Goal: Task Accomplishment & Management: Complete application form

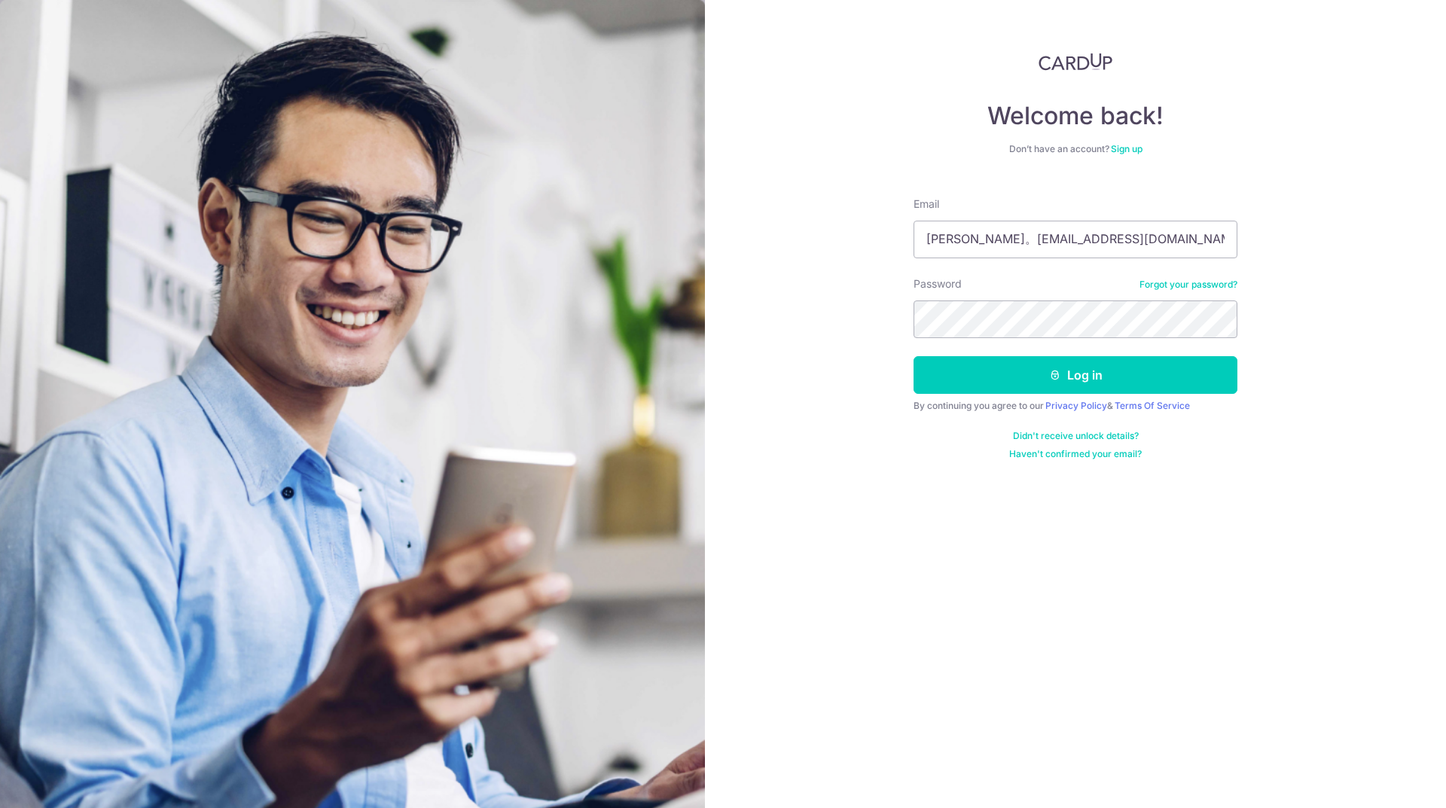
drag, startPoint x: 973, startPoint y: 246, endPoint x: 1018, endPoint y: 295, distance: 67.2
click at [979, 250] on input "Wayne。ecs77@gmail.com" at bounding box center [1076, 240] width 324 height 38
type input "Wayne.ecs@gmail.com"
click at [927, 377] on button "Log in" at bounding box center [1076, 375] width 324 height 38
click at [1021, 368] on button "Log in" at bounding box center [1076, 375] width 324 height 38
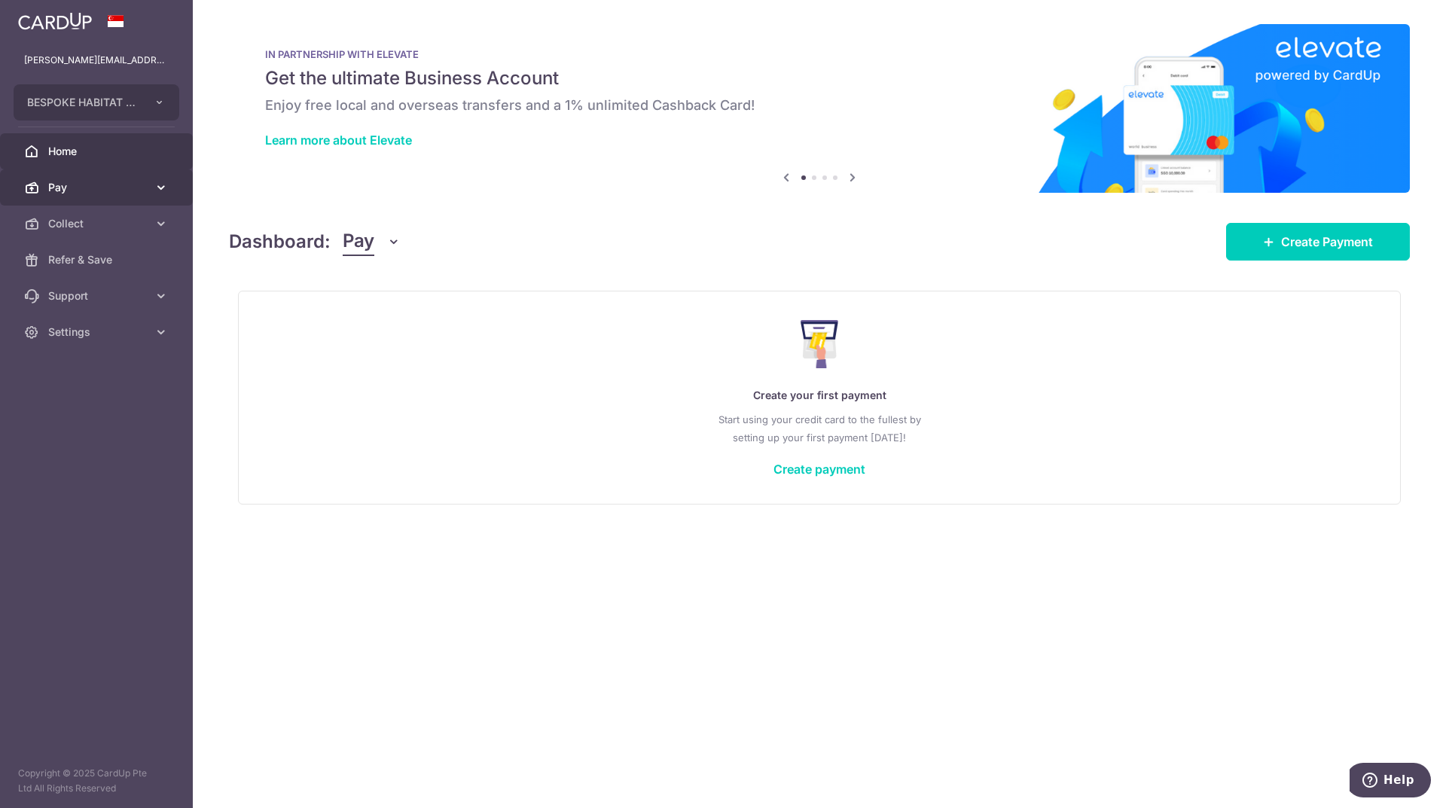
click at [143, 190] on span "Pay" at bounding box center [97, 187] width 99 height 15
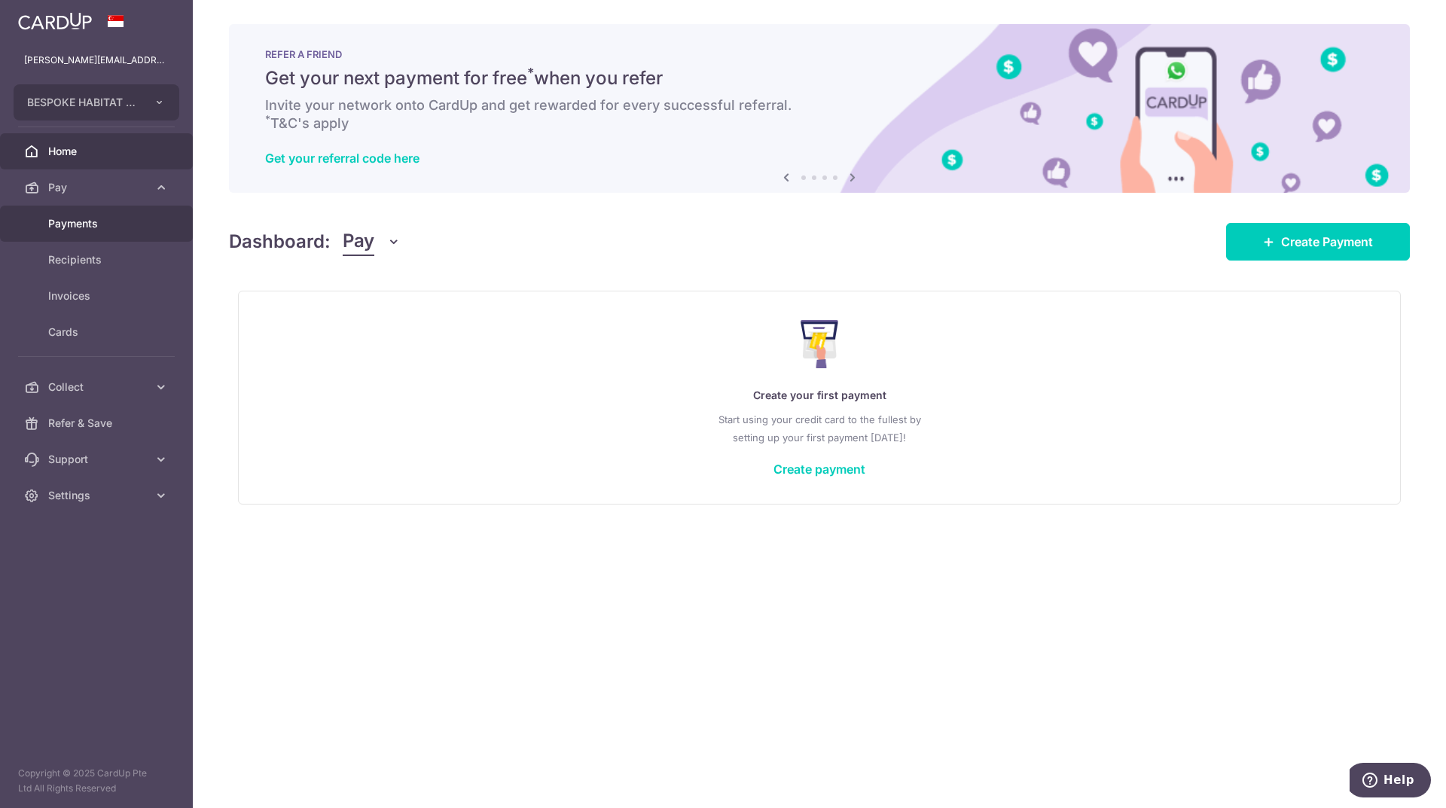
click at [59, 221] on span "Payments" at bounding box center [97, 223] width 99 height 15
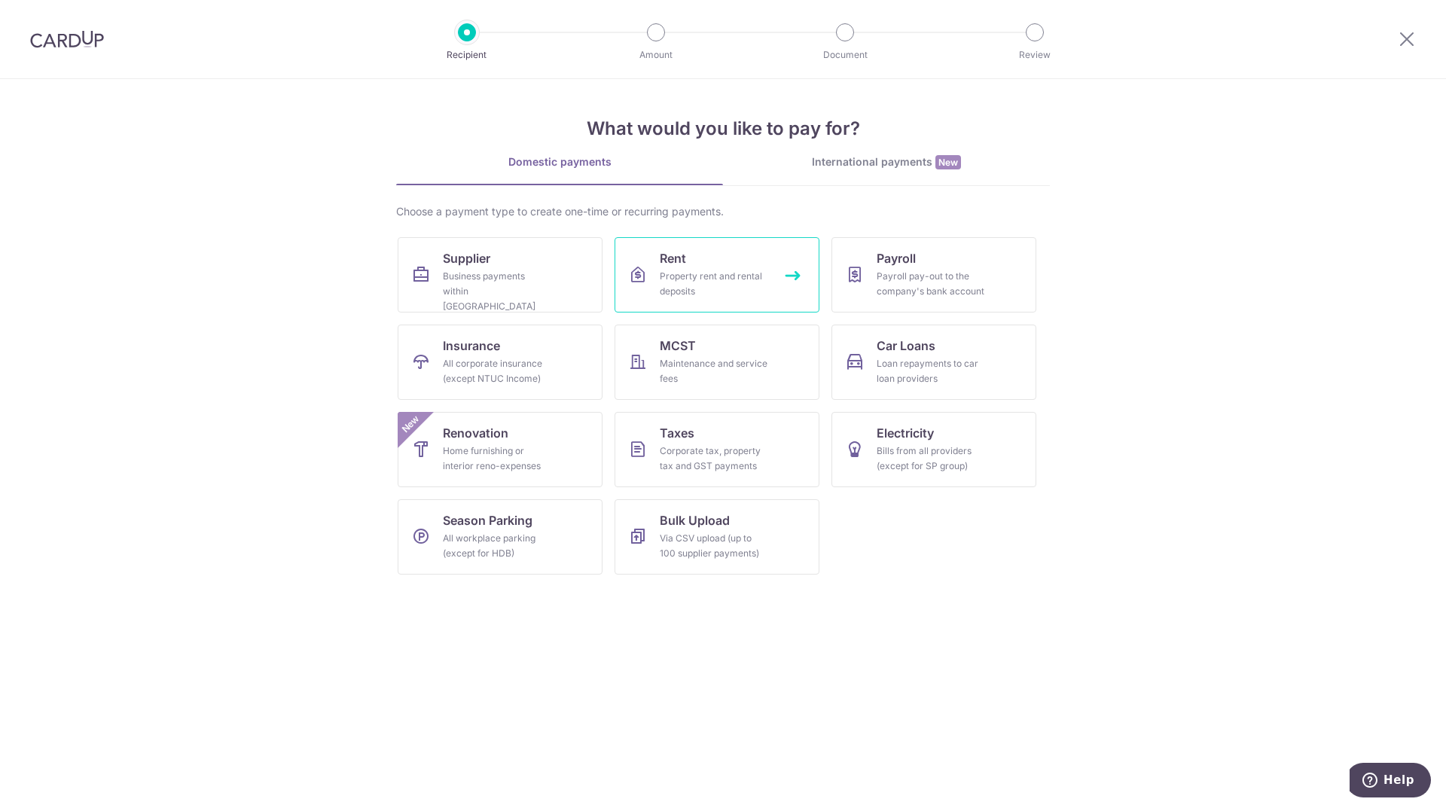
drag, startPoint x: 728, startPoint y: 283, endPoint x: 684, endPoint y: 268, distance: 46.2
click at [684, 268] on link "Rent Property rent and rental deposits" at bounding box center [717, 274] width 205 height 75
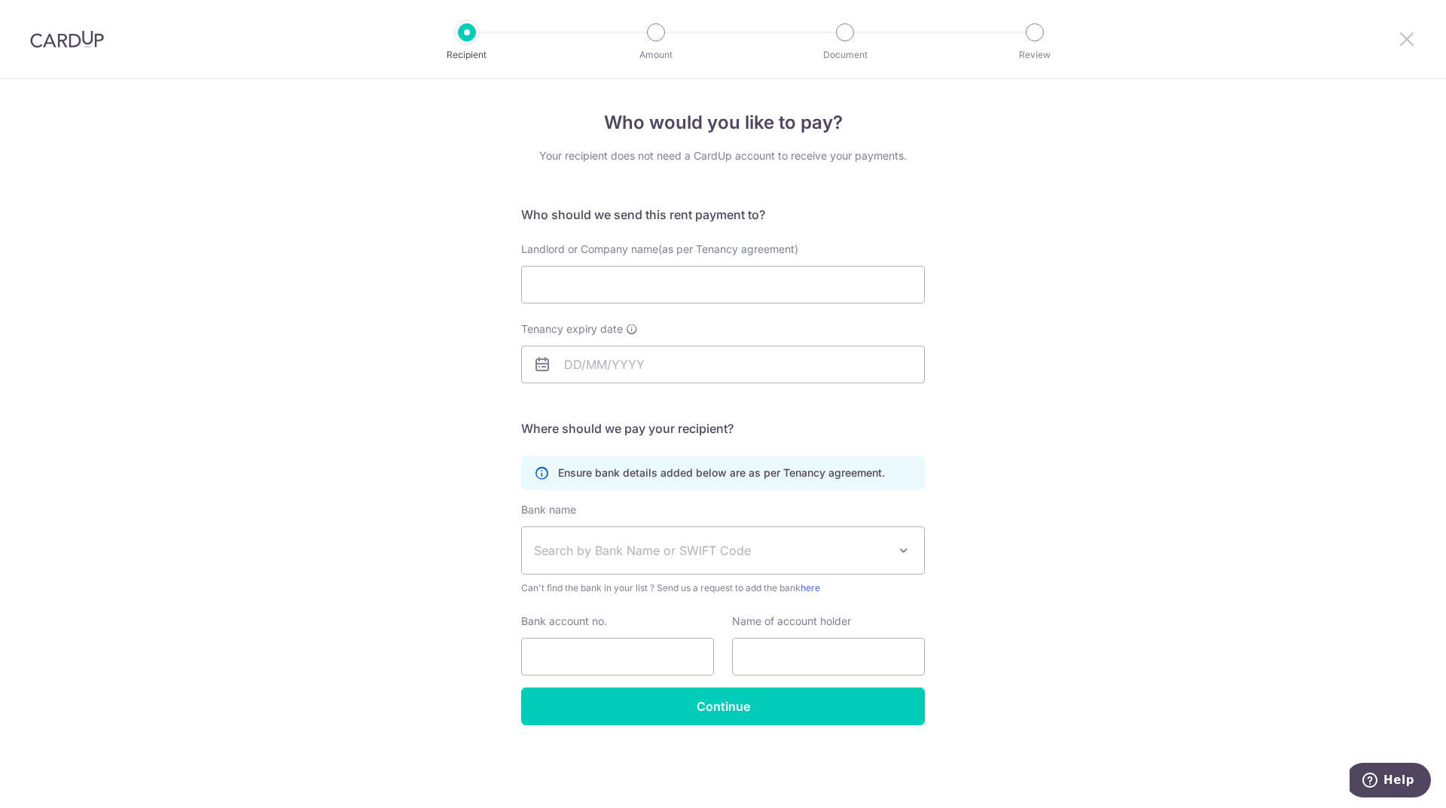
click at [1412, 40] on icon at bounding box center [1407, 38] width 18 height 19
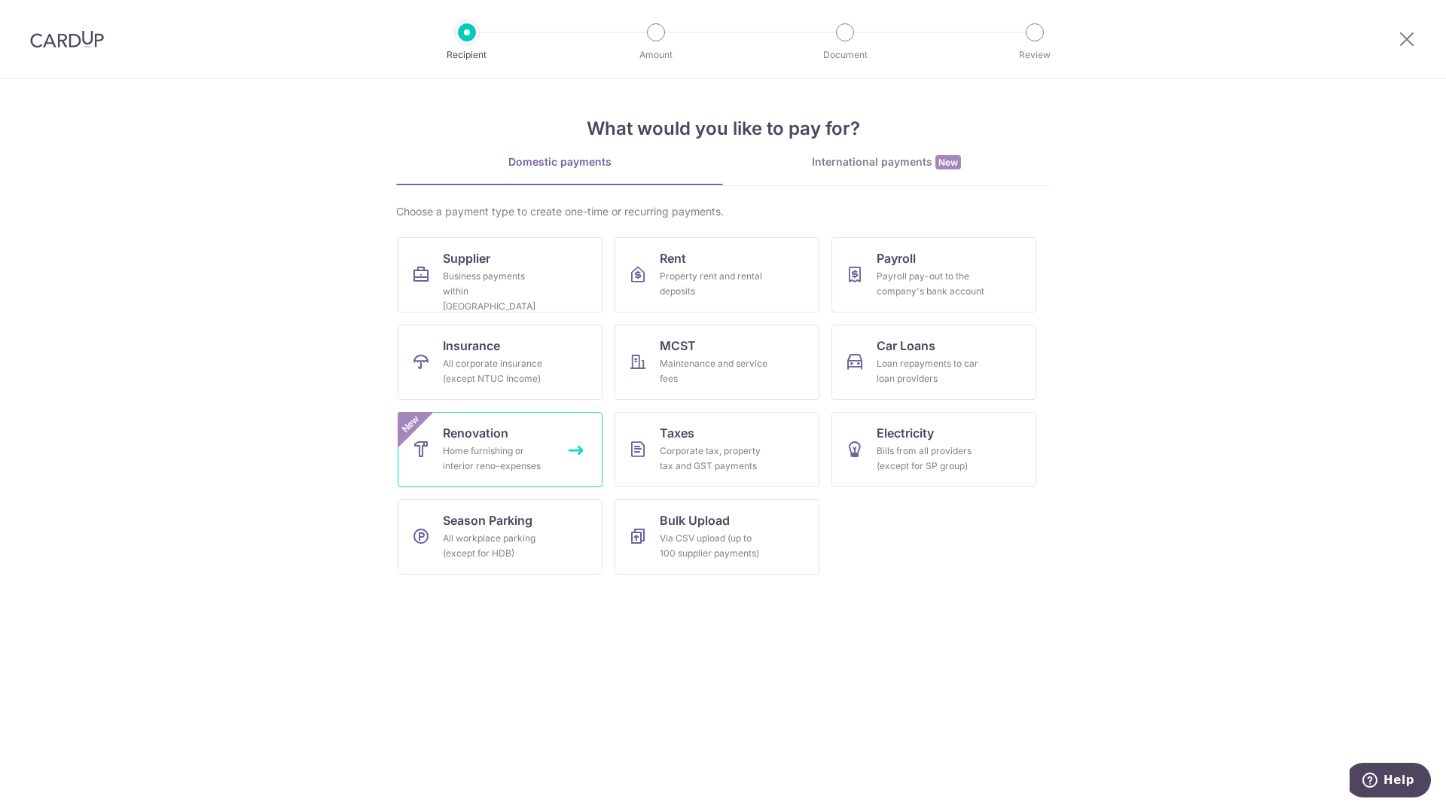
click at [532, 444] on div "Home furnishing or interior reno-expenses" at bounding box center [497, 459] width 108 height 30
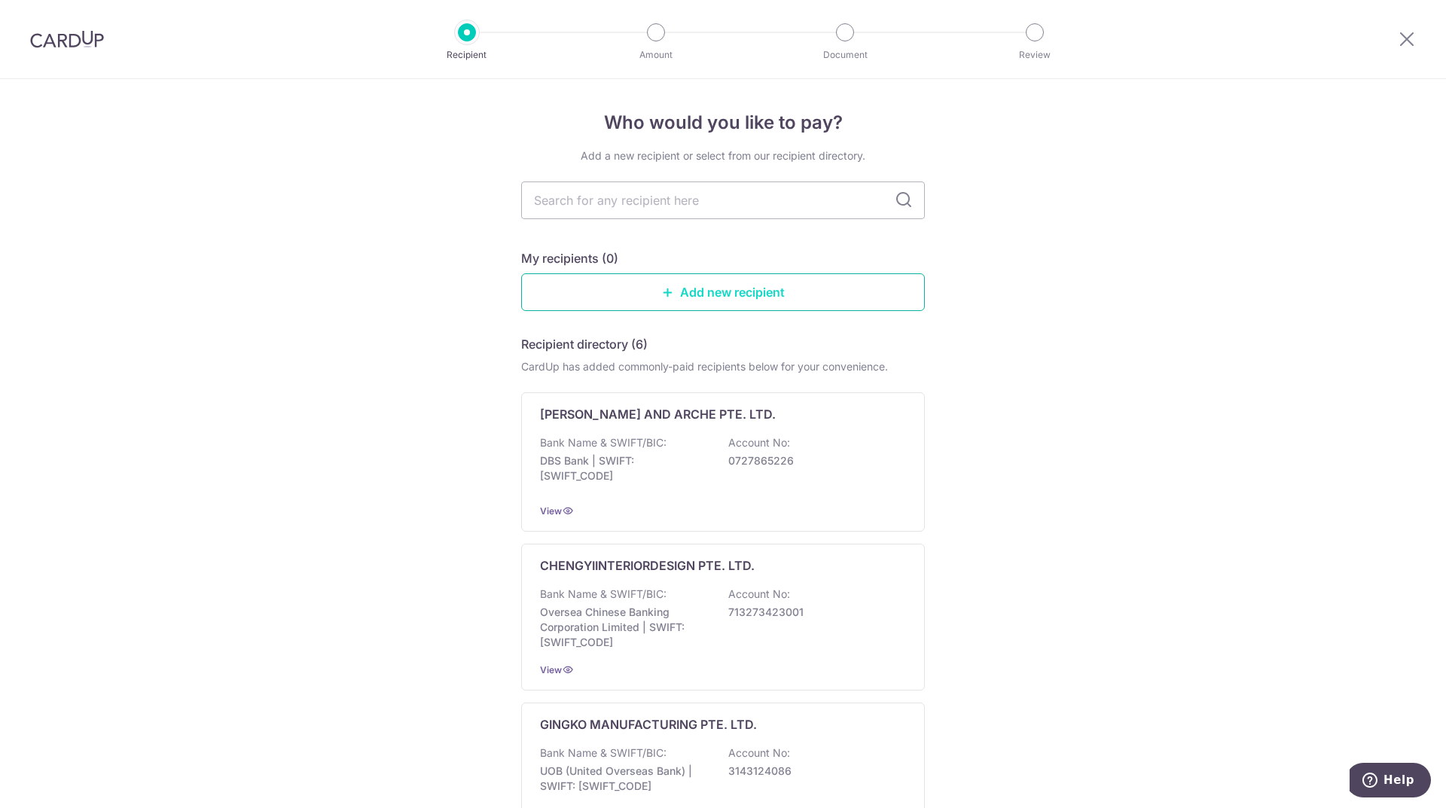
click at [711, 294] on link "Add new recipient" at bounding box center [723, 292] width 404 height 38
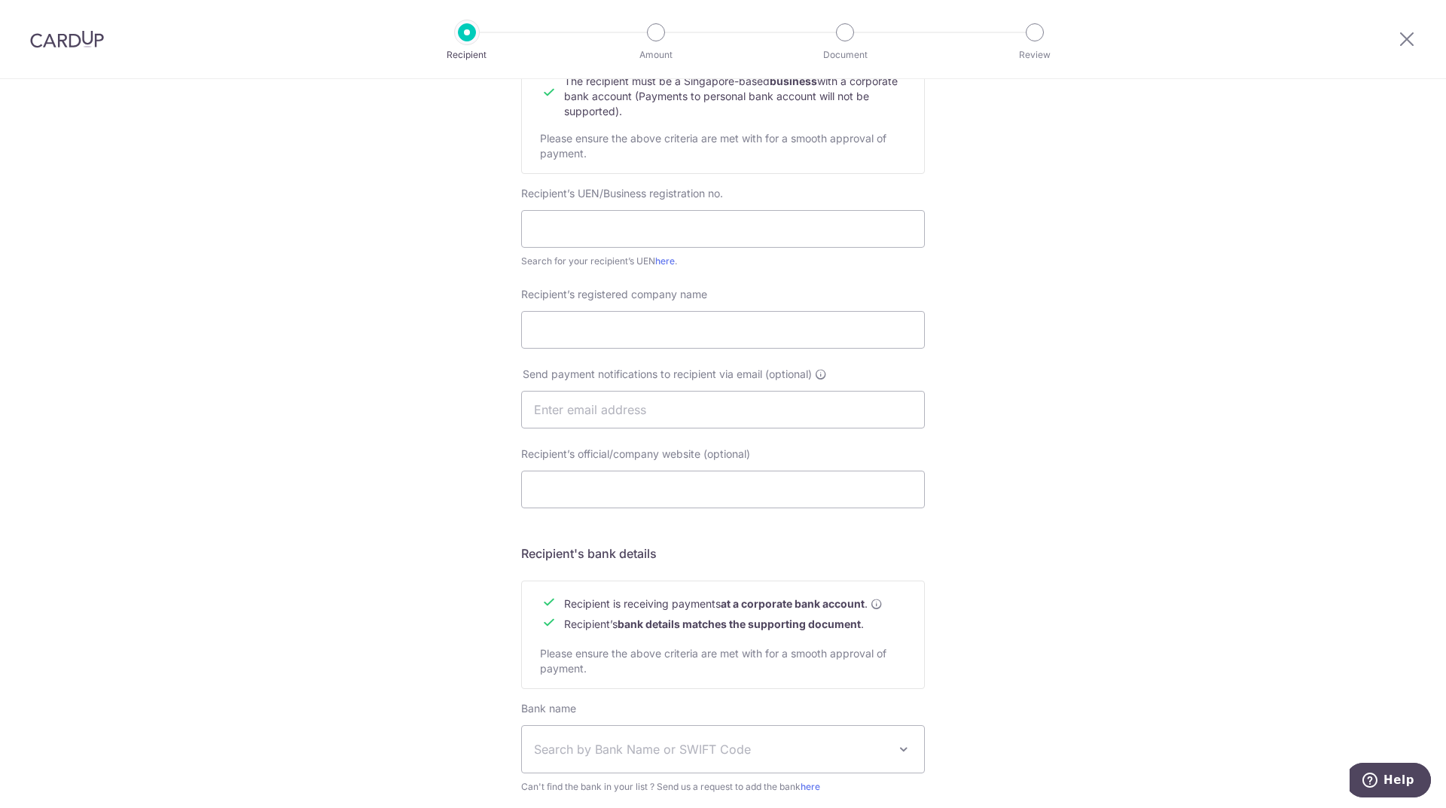
scroll to position [226, 0]
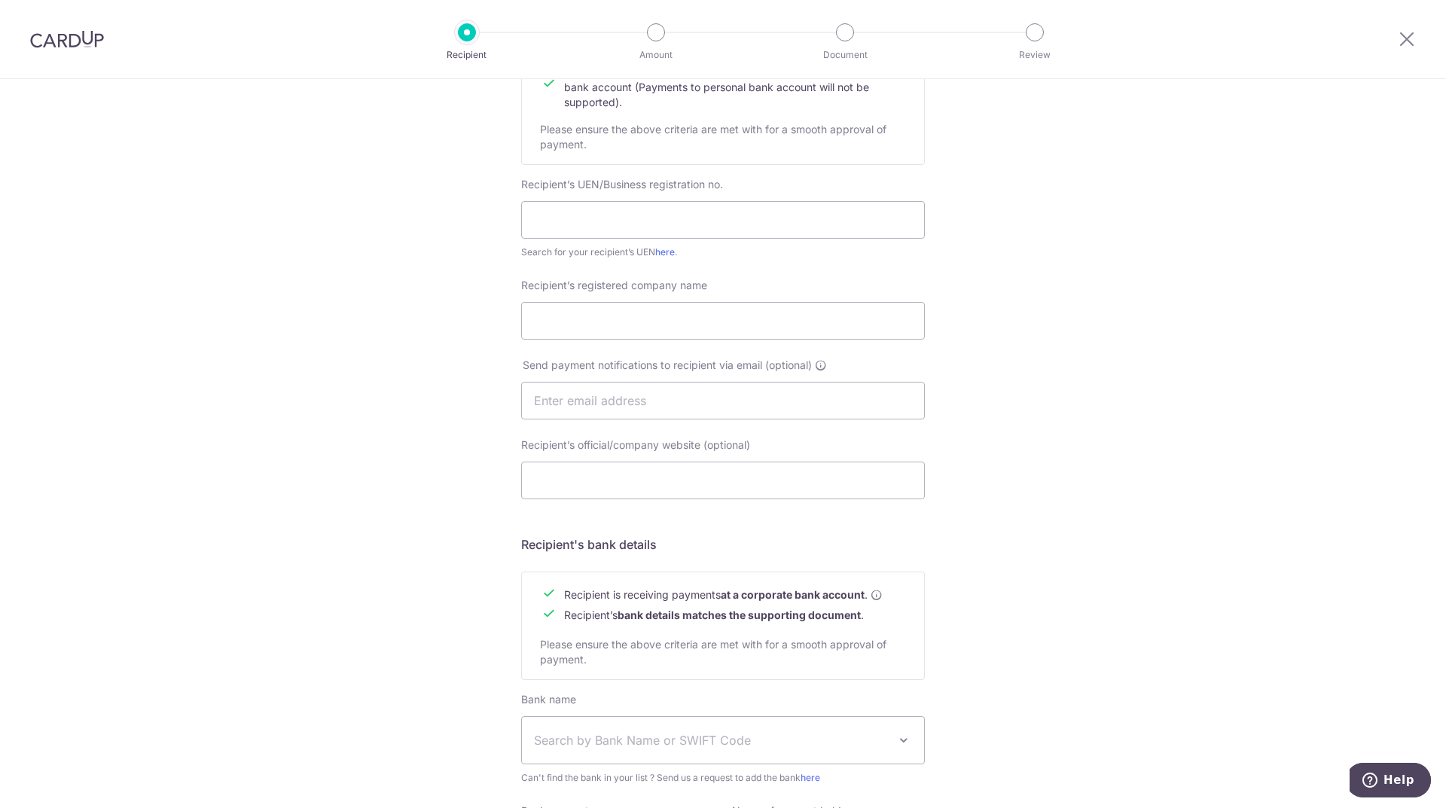
click at [1132, 261] on div "Who would you like to pay? Your recipient does not need a CardUp account to rec…" at bounding box center [723, 419] width 1446 height 1133
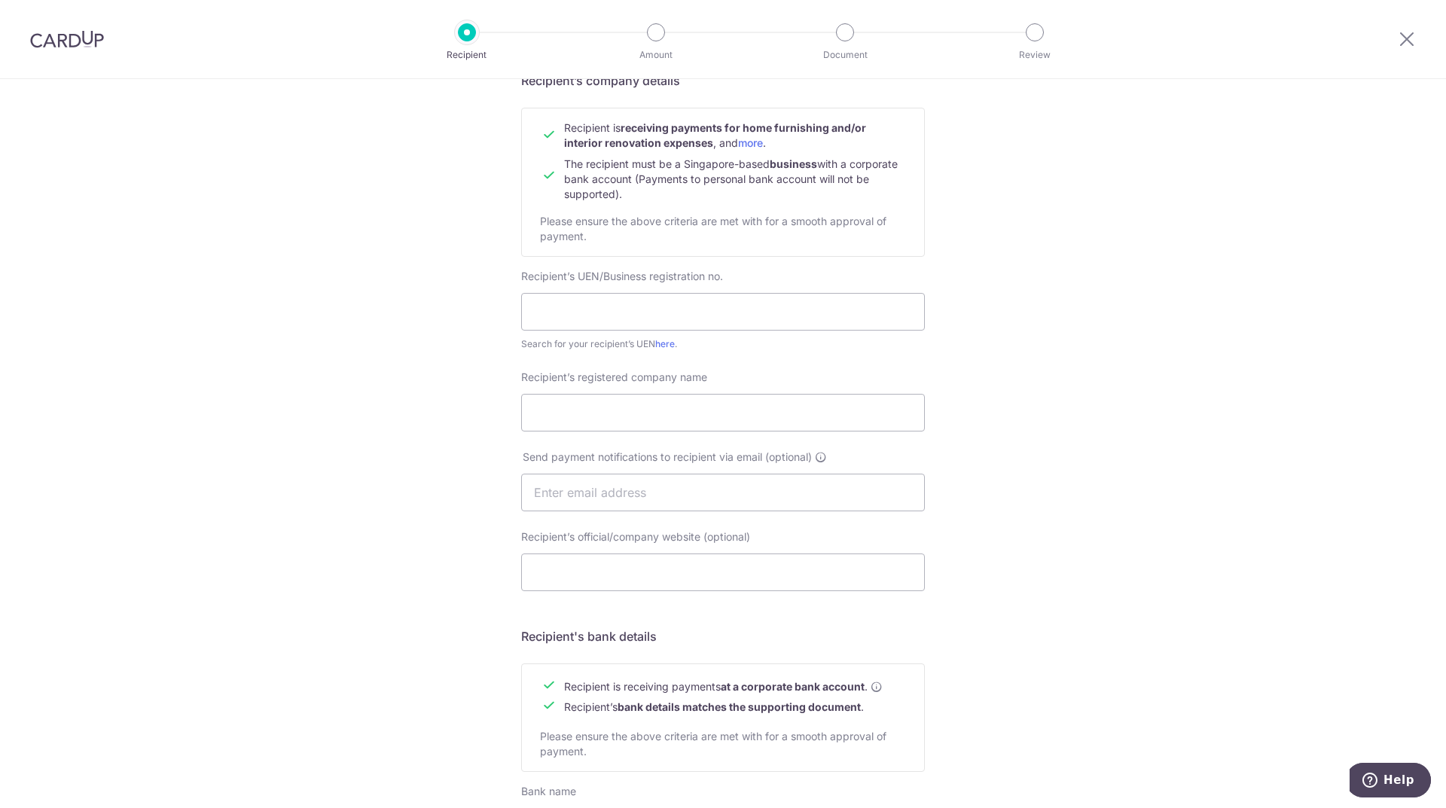
scroll to position [0, 0]
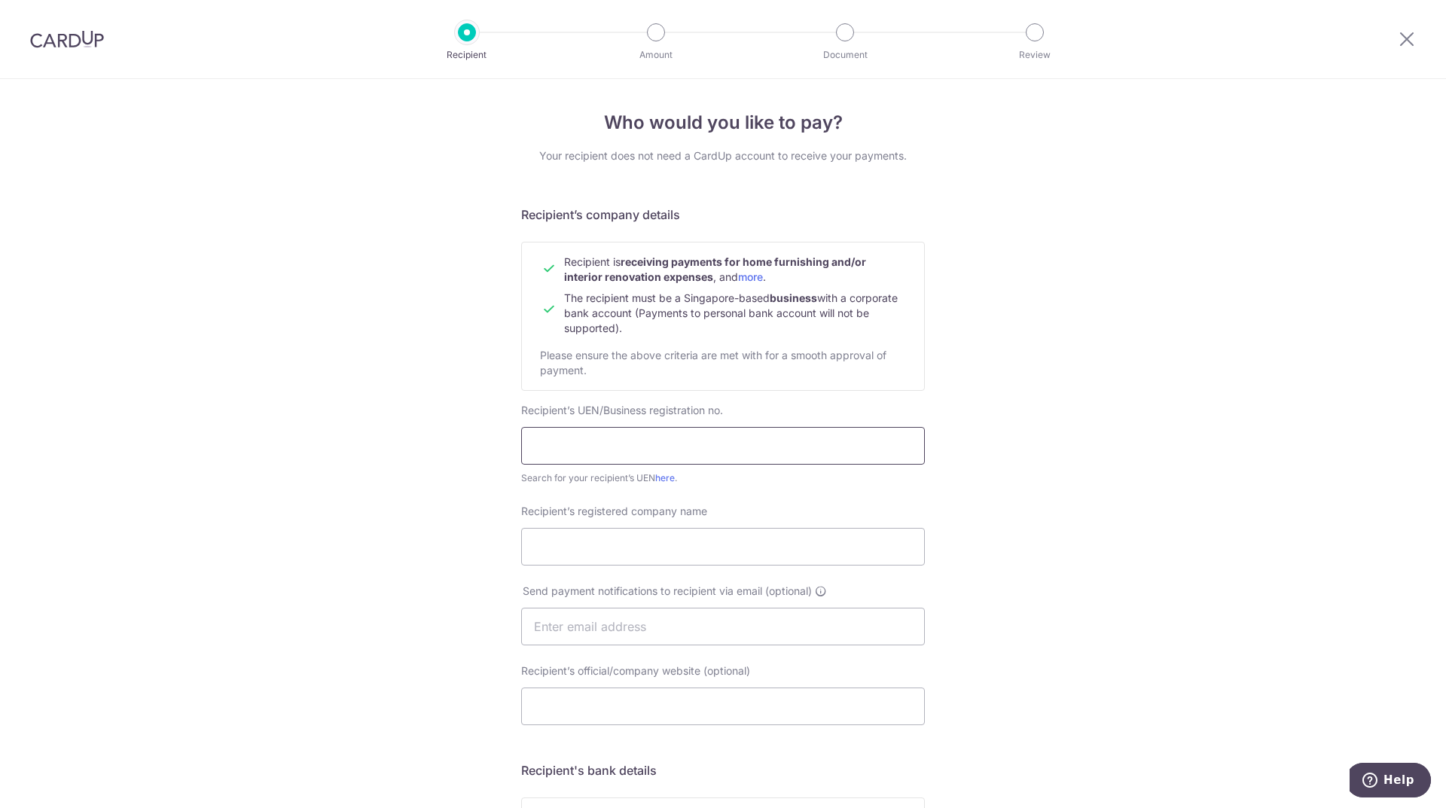
click at [645, 444] on input "text" at bounding box center [723, 446] width 404 height 38
paste input "KW CONCEPT PTE. LTD."
type input "KW CONCEPT PTE. LTD."
click at [597, 551] on input "Recipient’s registered company name" at bounding box center [723, 547] width 404 height 38
paste input "KW CONCEPT PTE. LTD."
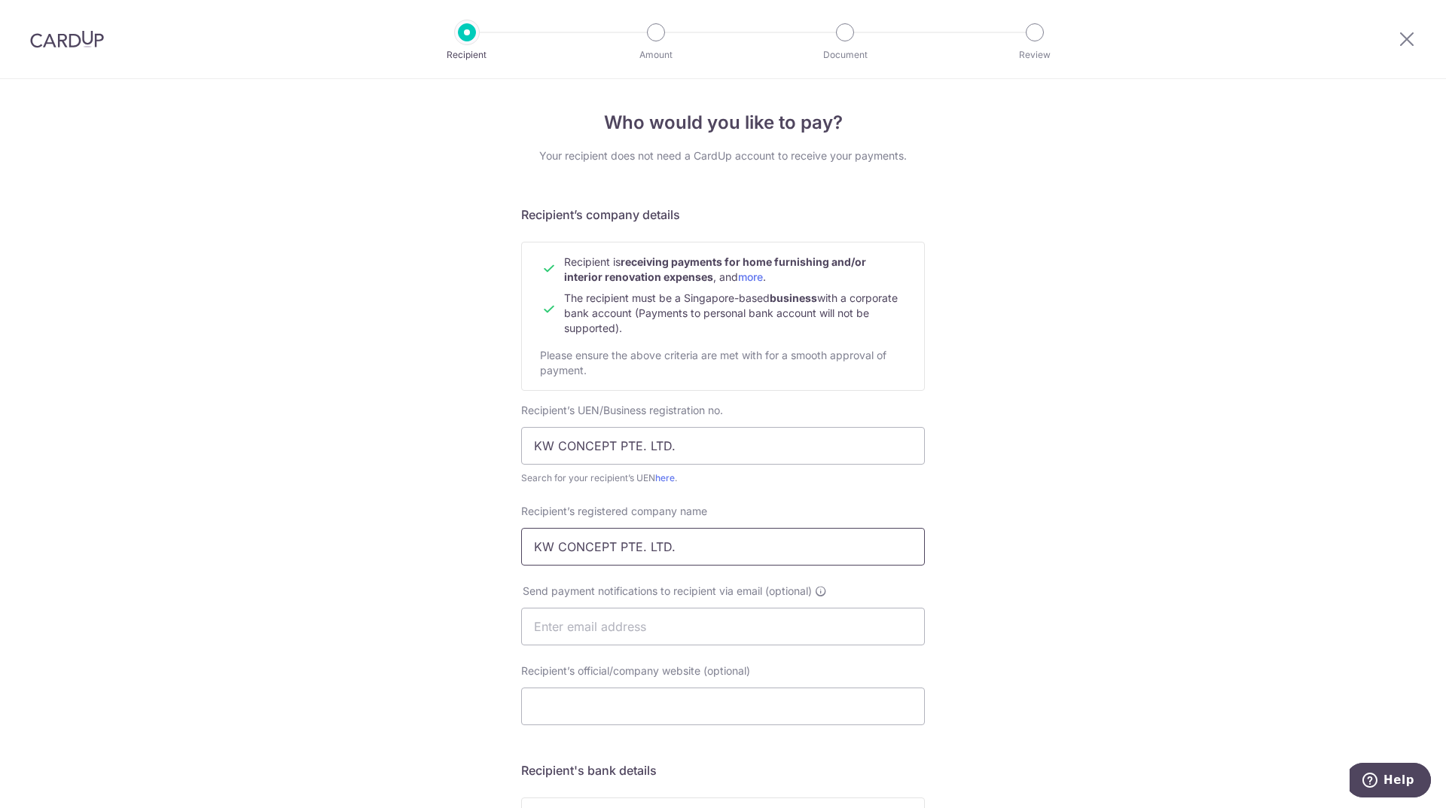
type input "KW CONCEPT PTE. LTD."
click at [612, 441] on input "KW CONCEPT PTE. LTD." at bounding box center [723, 446] width 404 height 38
paste input "202436847Z"
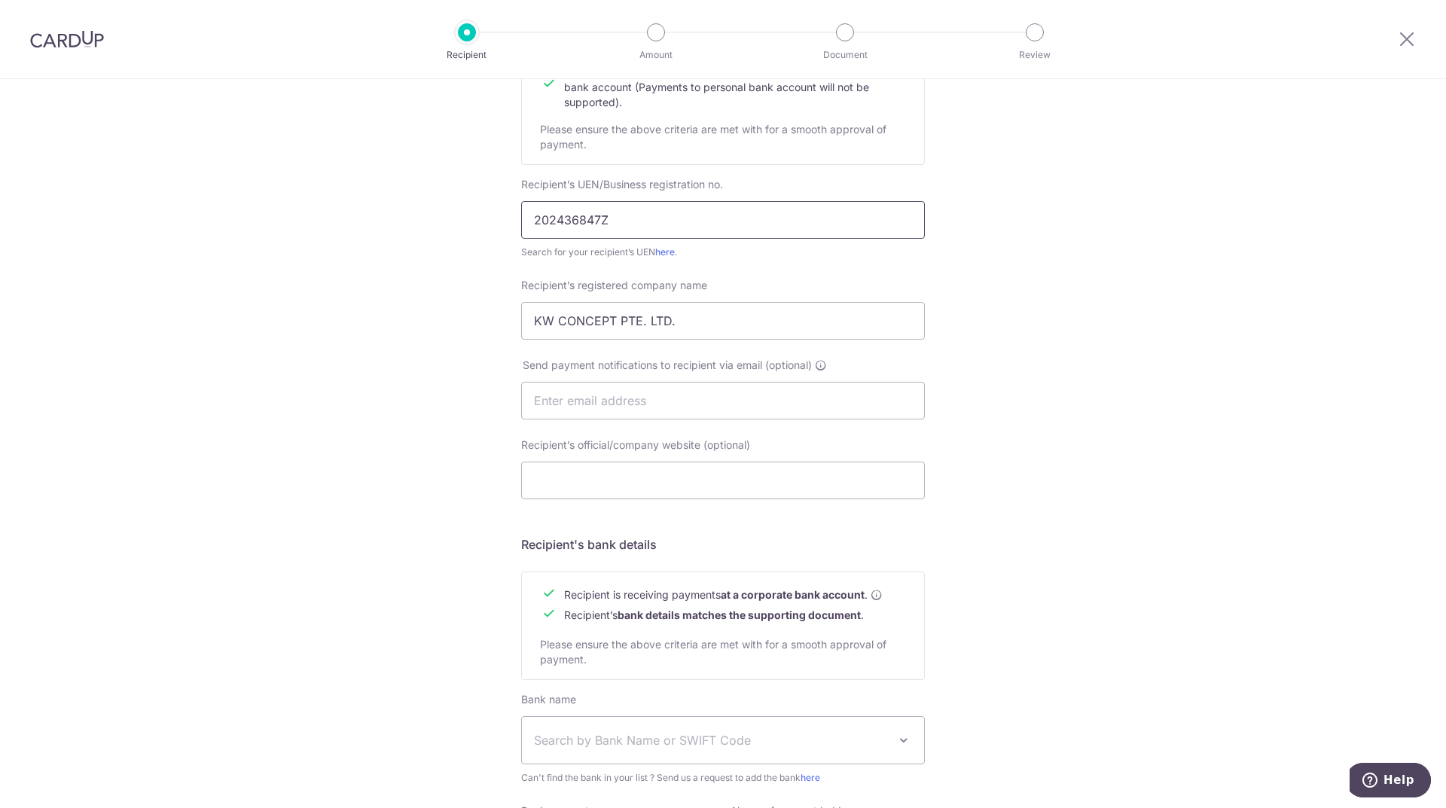
scroll to position [404, 0]
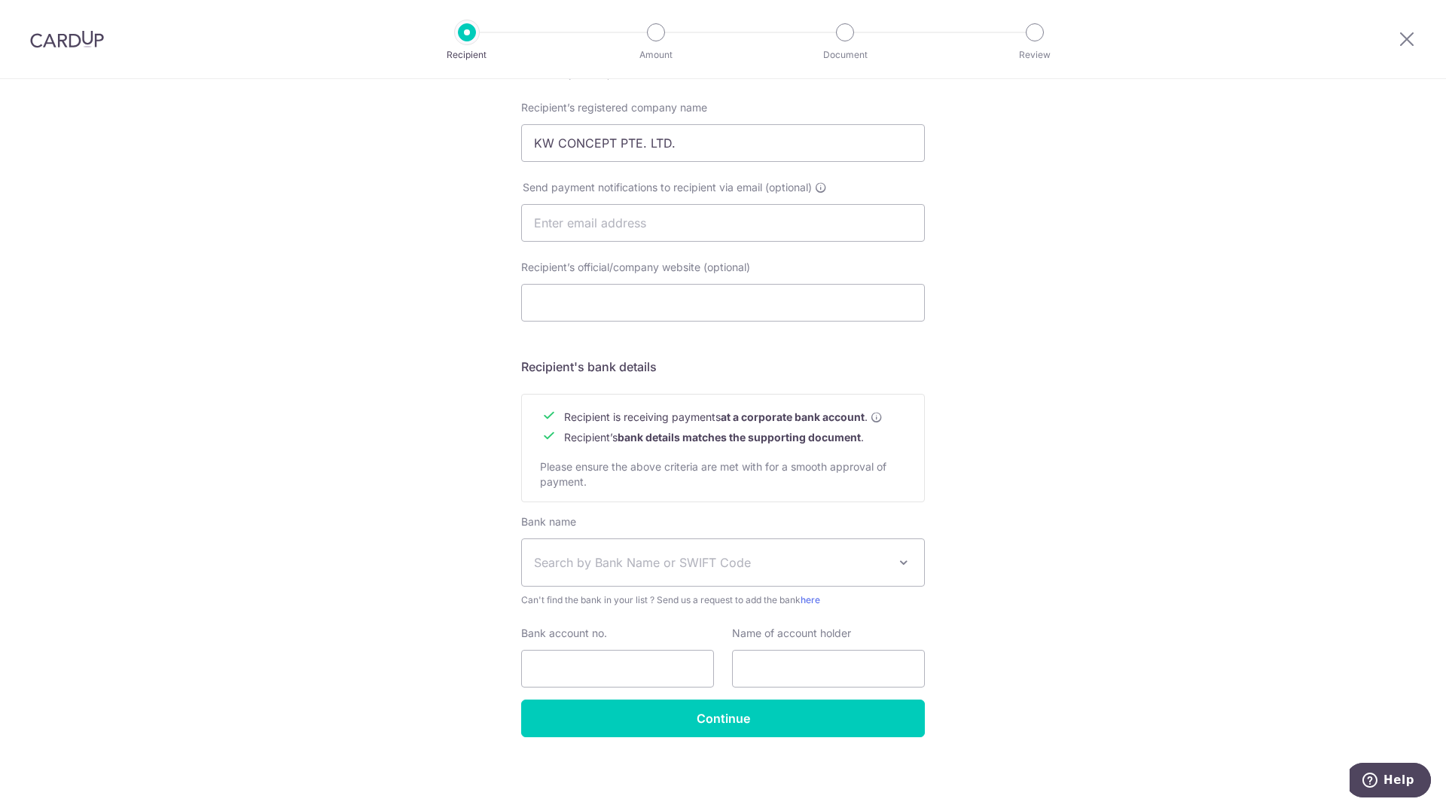
type input "202436847Z"
click at [573, 569] on span "Search by Bank Name or SWIFT Code" at bounding box center [711, 563] width 354 height 18
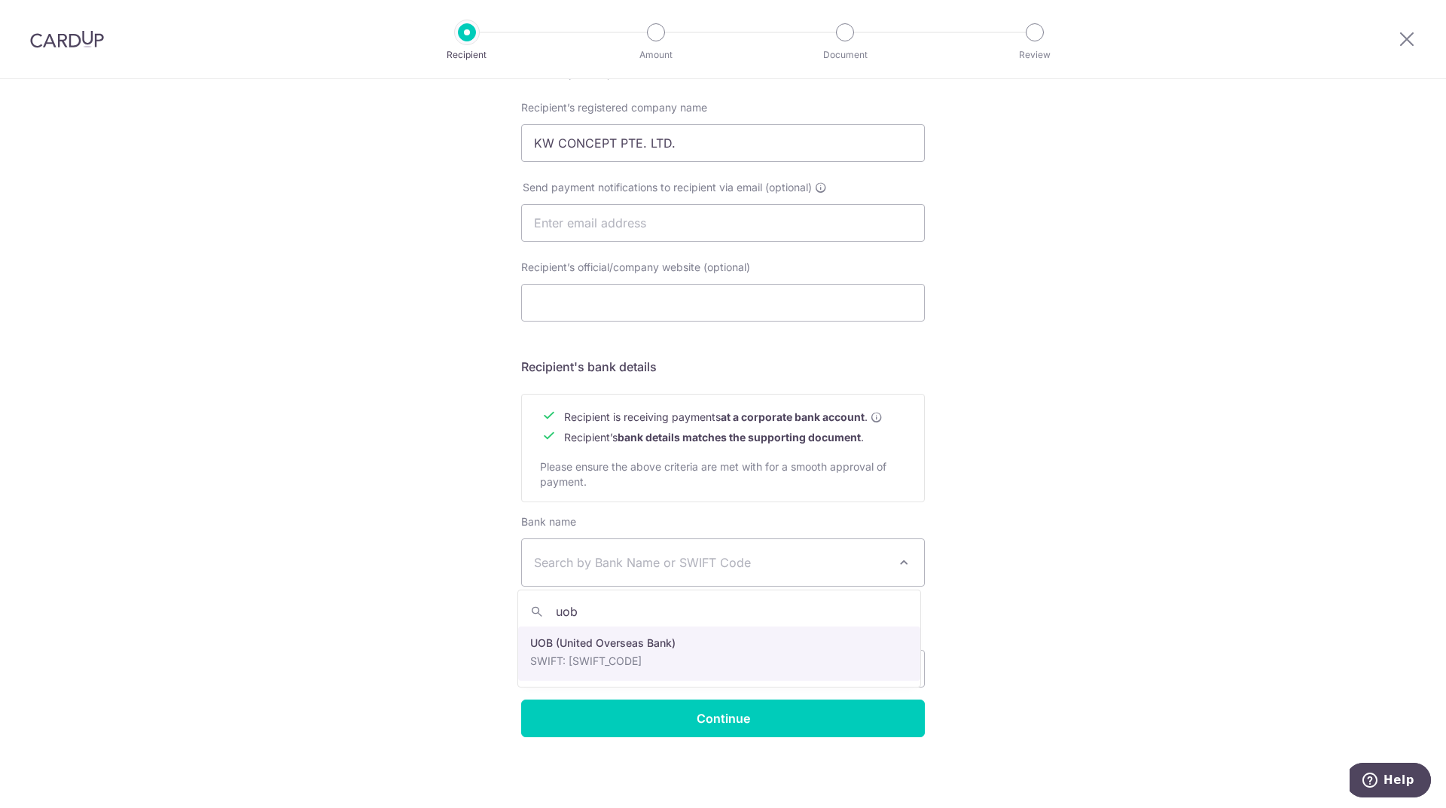
type input "uob"
select select "18"
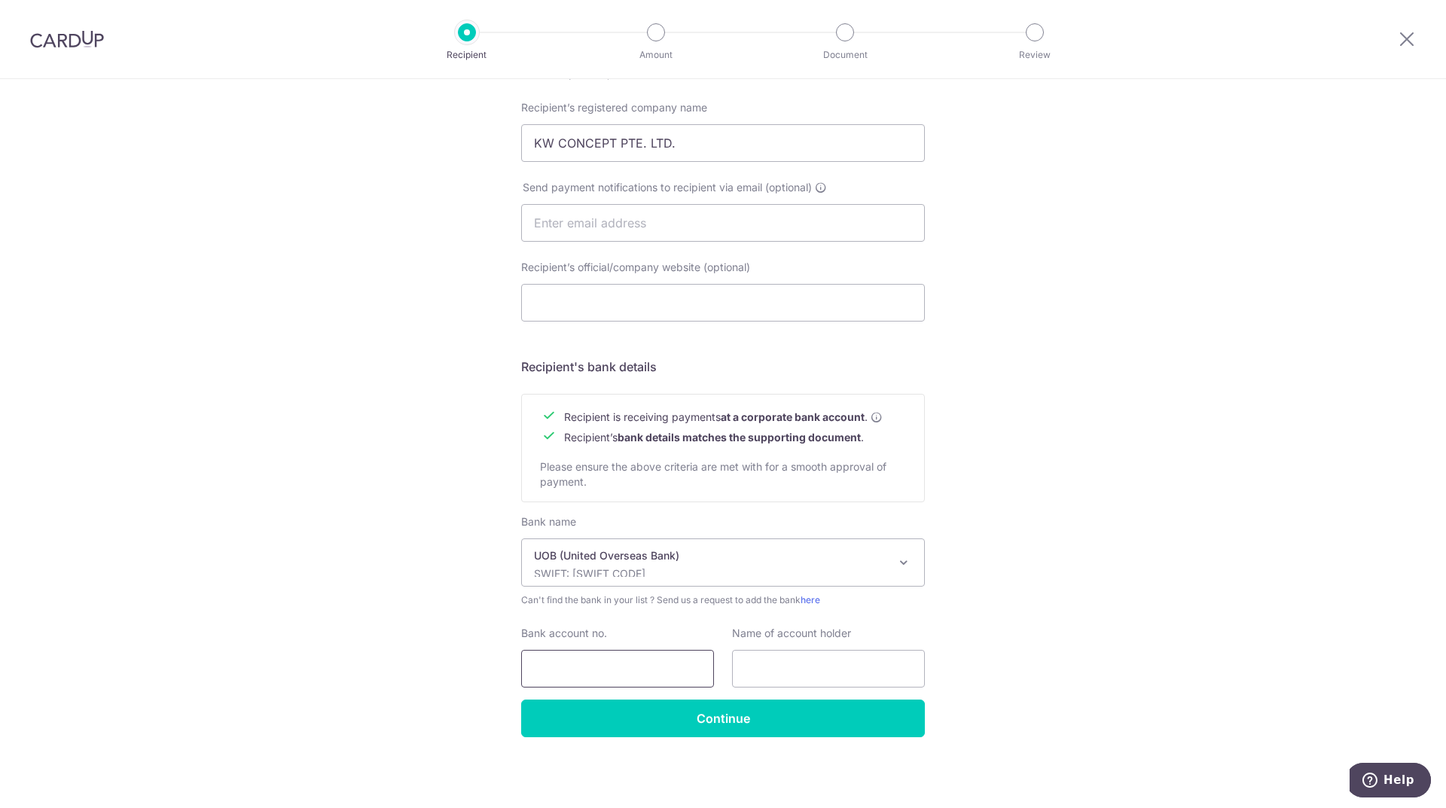
click at [544, 670] on input "Bank account no." at bounding box center [617, 669] width 193 height 38
paste input "6573052258"
type input "6573052258"
click at [800, 666] on input "text" at bounding box center [828, 669] width 193 height 38
paste input "KW CONCEPT PTE. LTD."
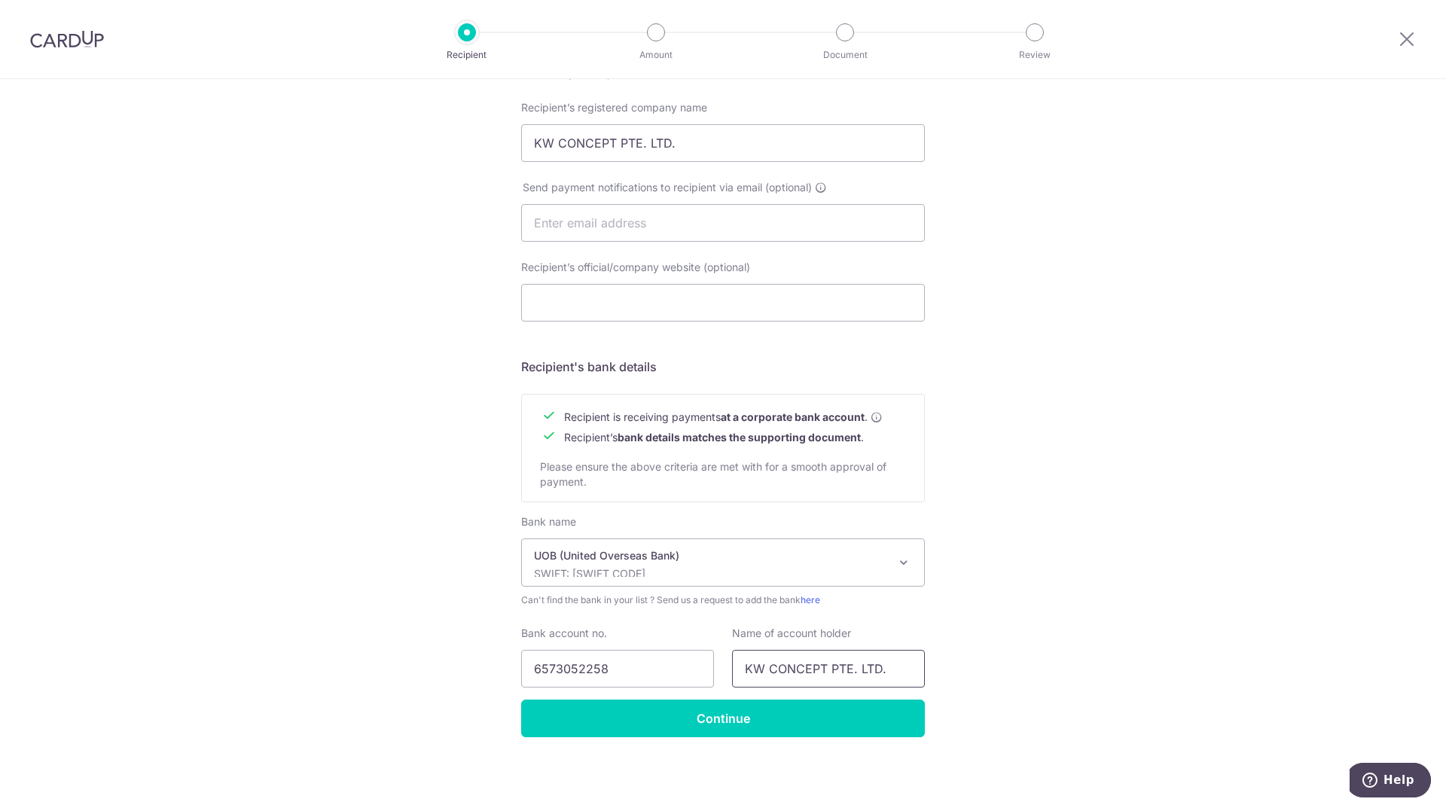
type input "KW CONCEPT PTE. LTD."
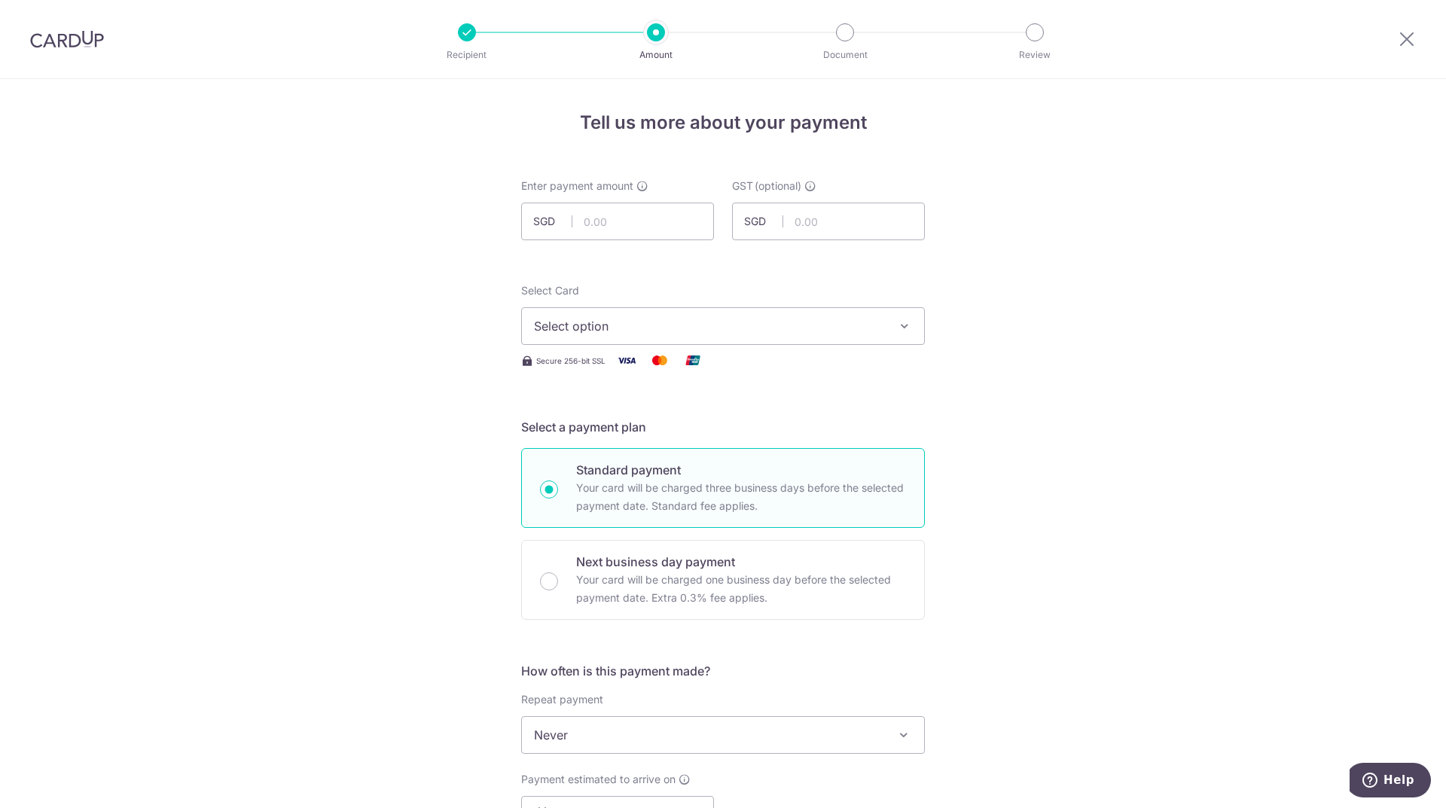
click at [899, 334] on button "Select option" at bounding box center [723, 326] width 404 height 38
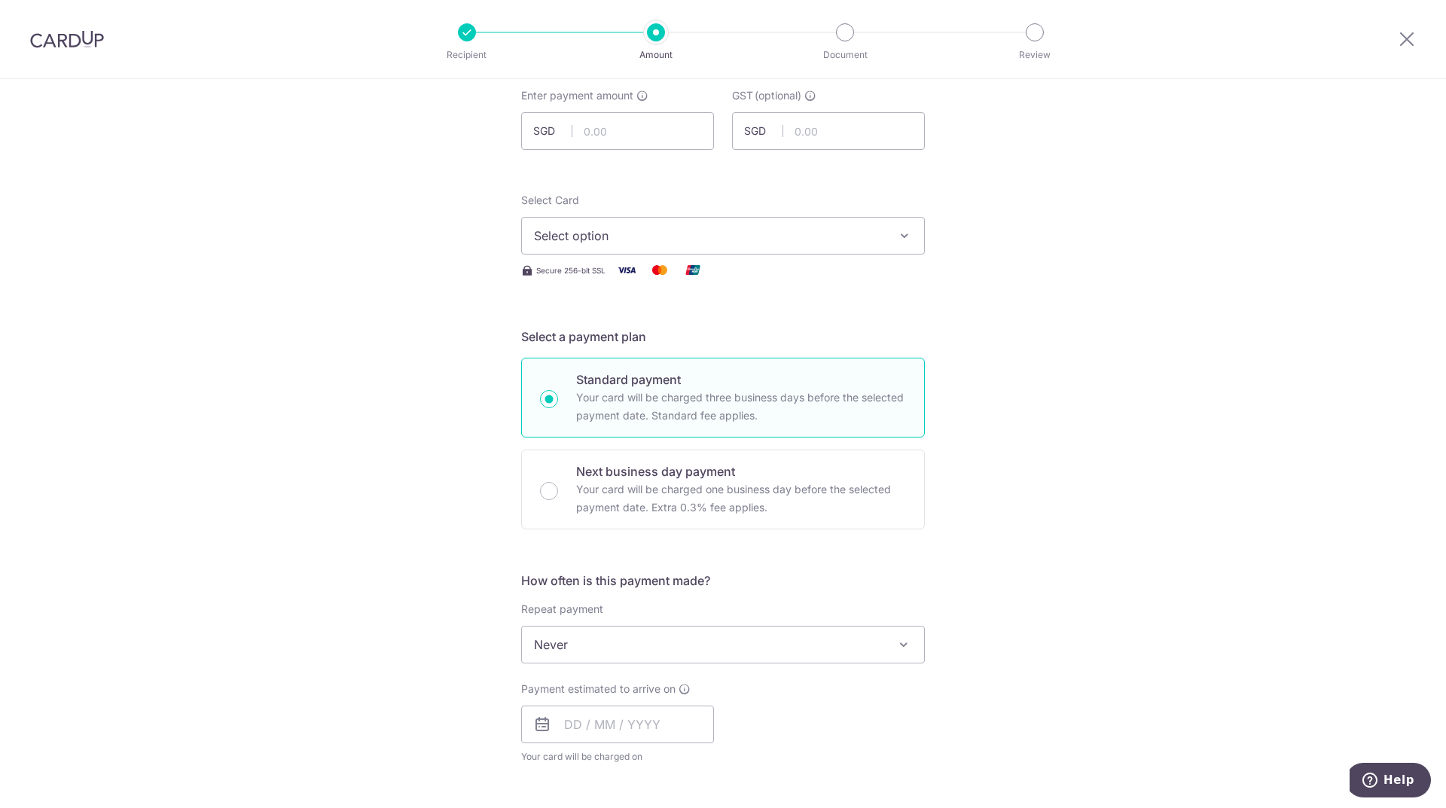
scroll to position [301, 0]
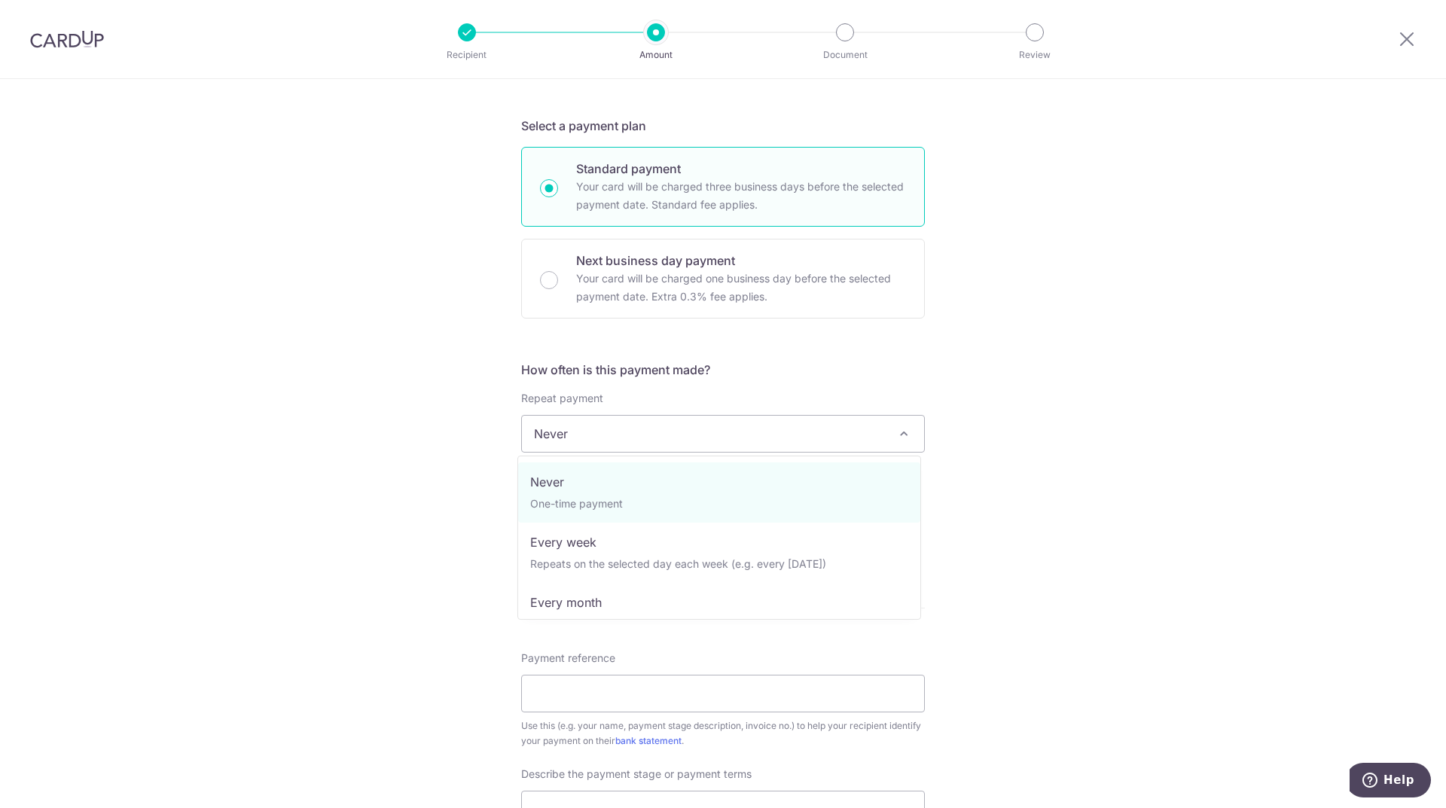
click at [777, 433] on span "Never" at bounding box center [723, 434] width 402 height 36
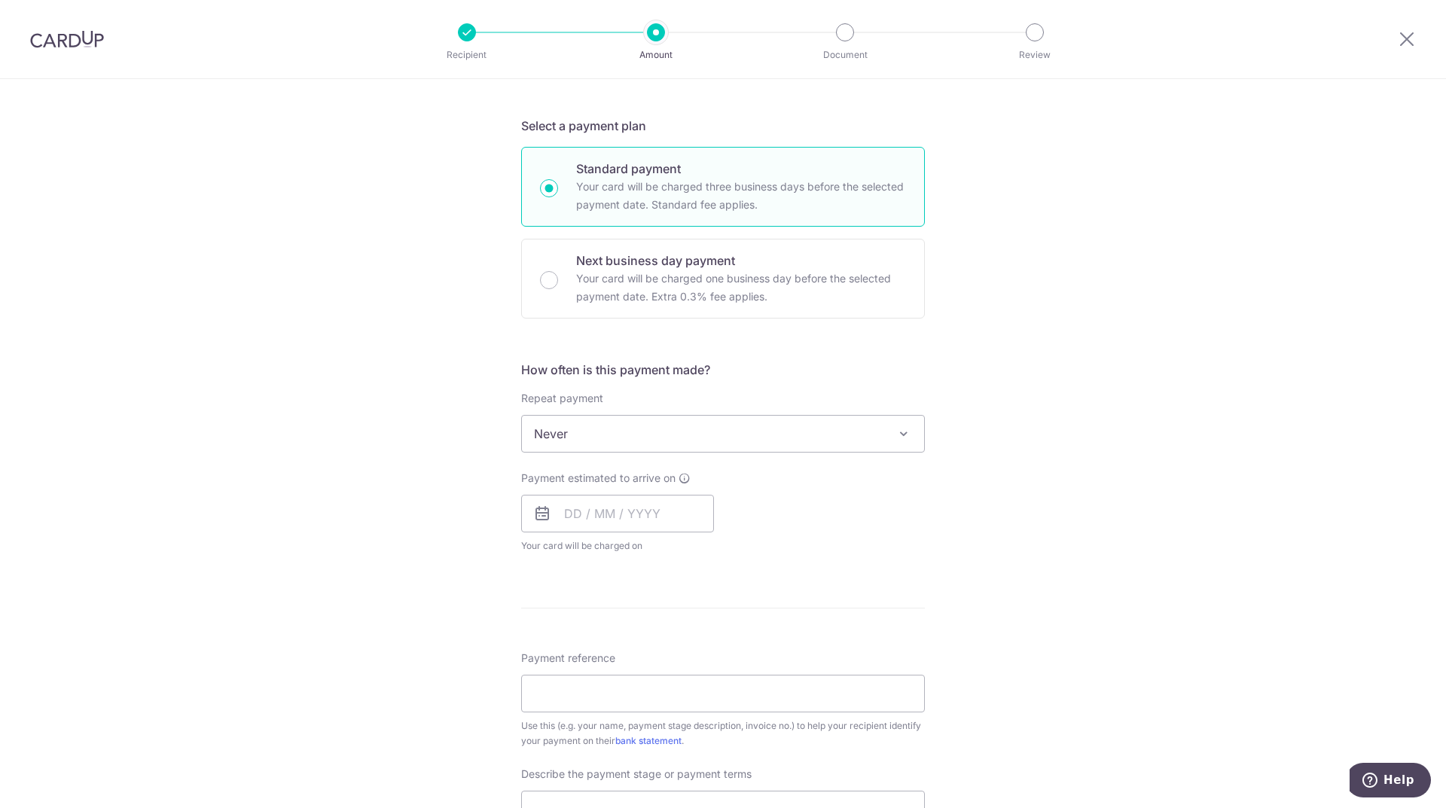
drag, startPoint x: 819, startPoint y: 542, endPoint x: 827, endPoint y: 542, distance: 8.3
click at [821, 542] on div "Payment estimated to arrive on Your card will be charged on for the first payme…" at bounding box center [723, 512] width 422 height 83
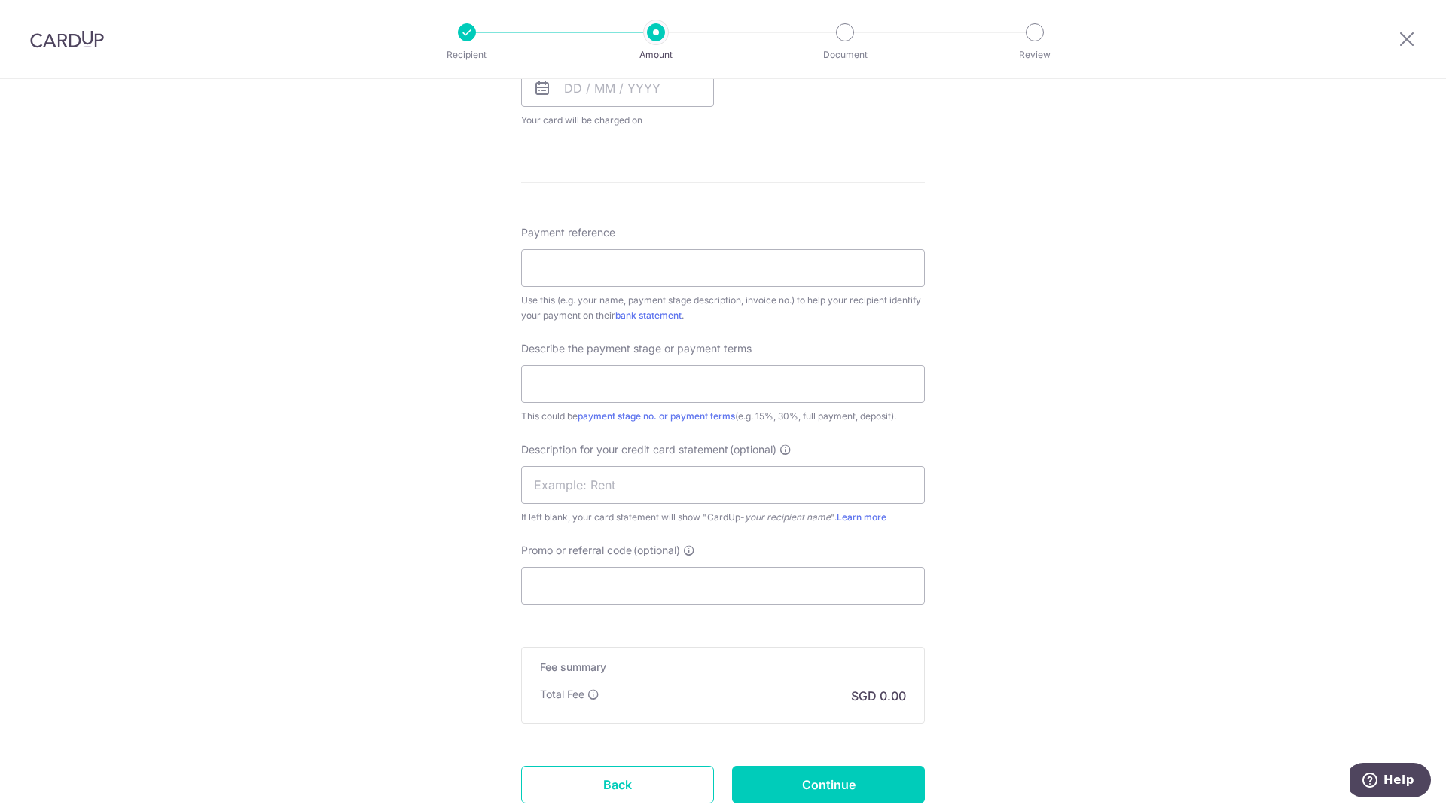
scroll to position [753, 0]
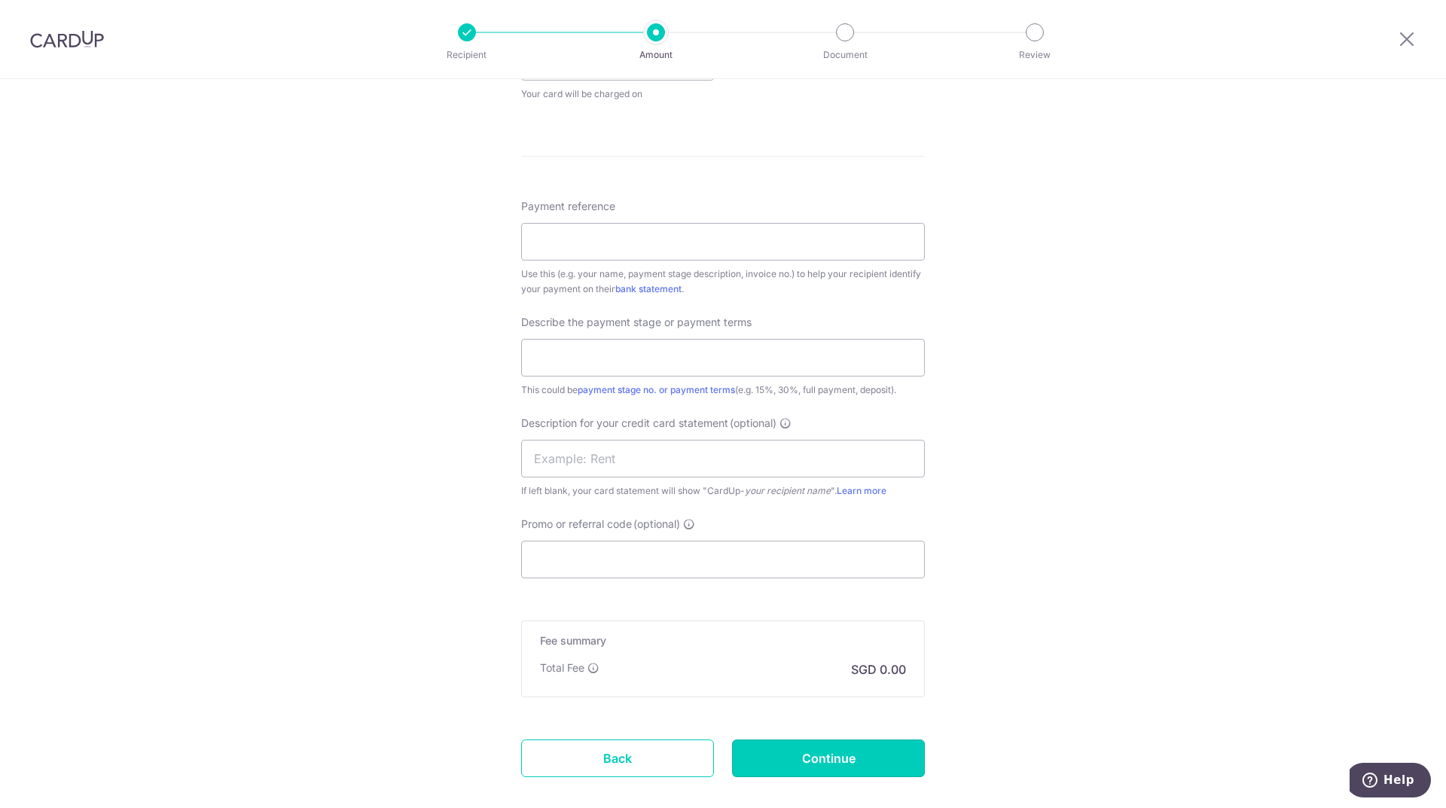
drag, startPoint x: 835, startPoint y: 756, endPoint x: 876, endPoint y: 755, distance: 40.7
click at [834, 756] on input "Continue" at bounding box center [828, 759] width 193 height 38
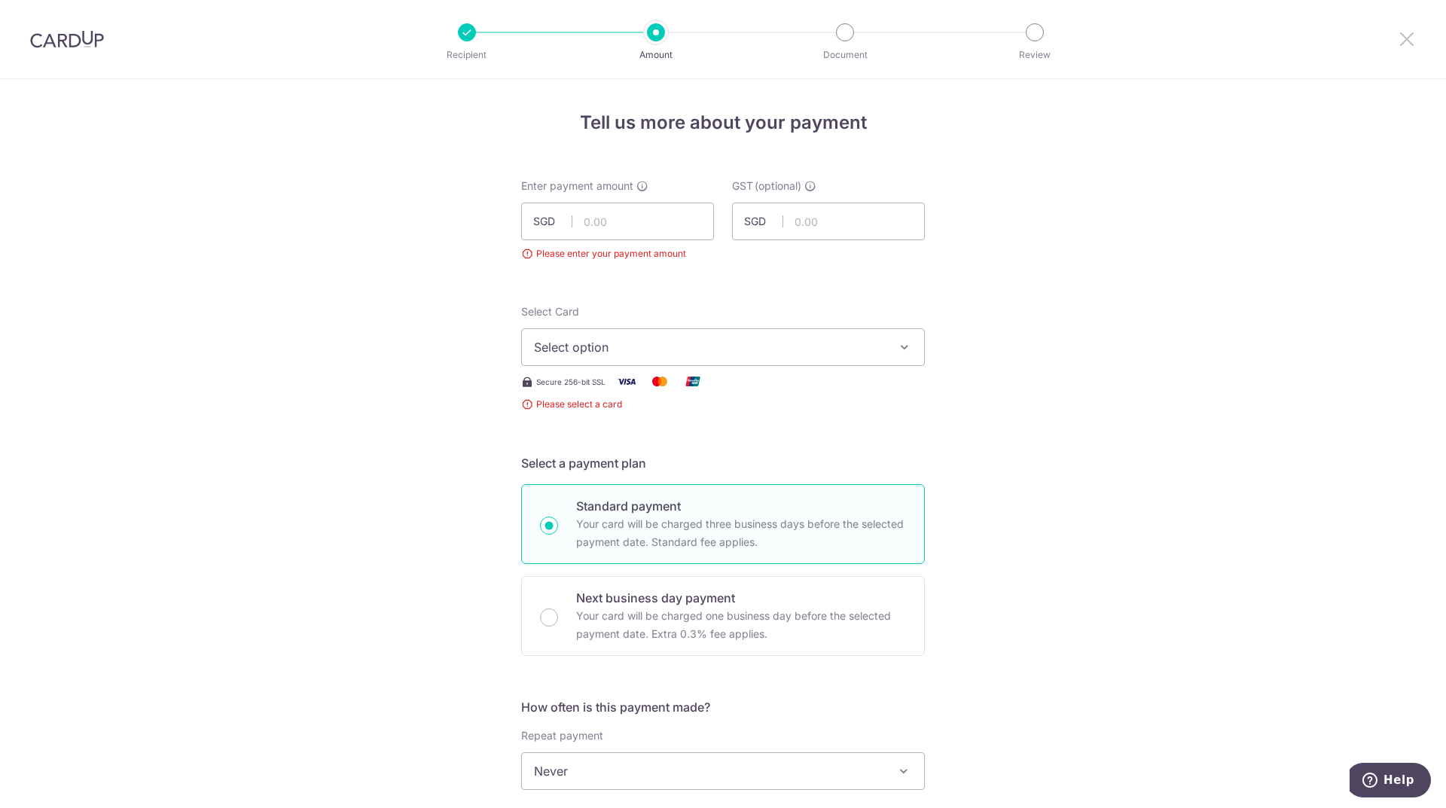
click at [1410, 40] on icon at bounding box center [1407, 38] width 18 height 19
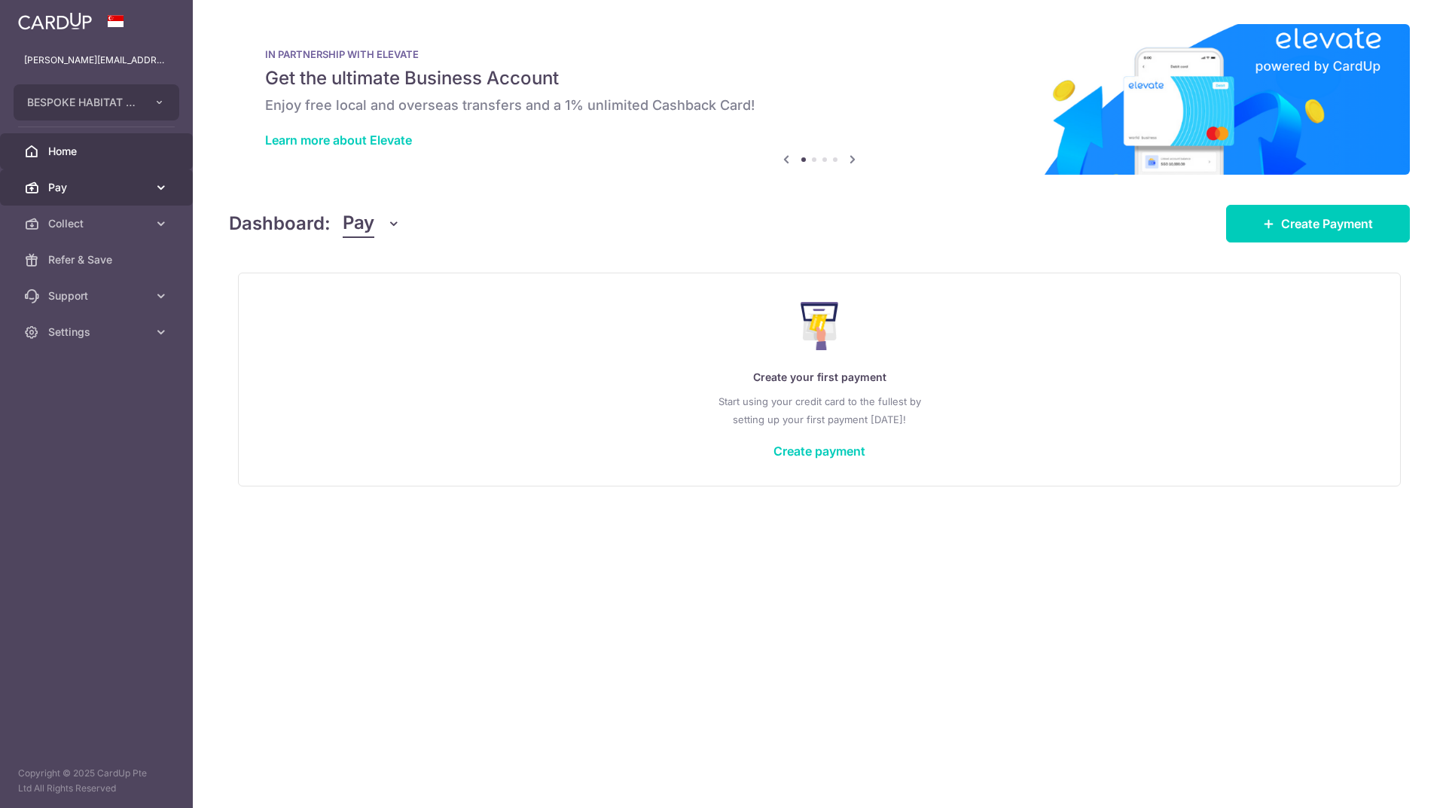
click at [160, 188] on icon at bounding box center [161, 187] width 15 height 15
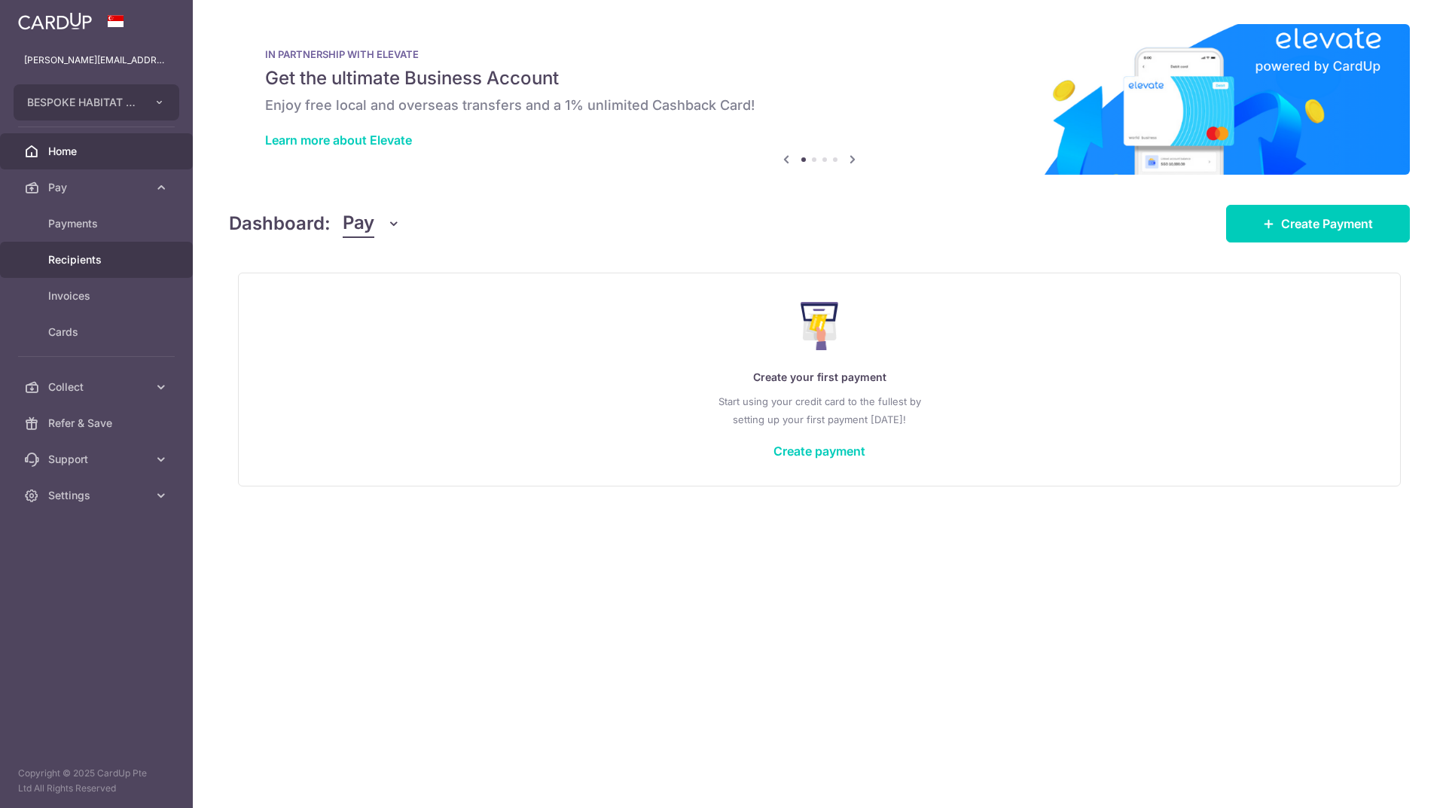
click at [99, 255] on span "Recipients" at bounding box center [97, 259] width 99 height 15
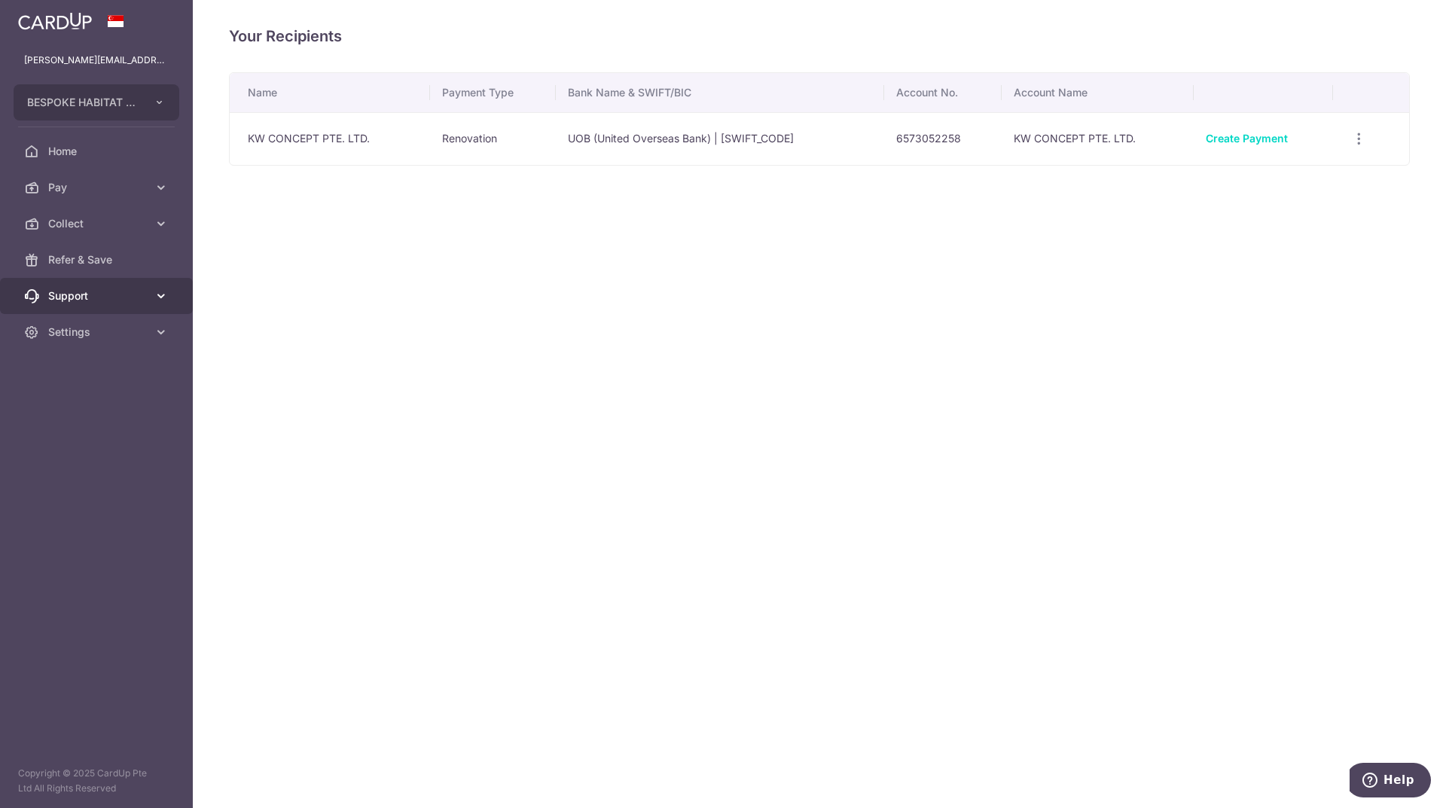
click at [163, 295] on icon at bounding box center [161, 295] width 15 height 15
click at [159, 221] on icon at bounding box center [161, 223] width 15 height 15
click at [95, 330] on span "Payment Requests" at bounding box center [97, 332] width 99 height 15
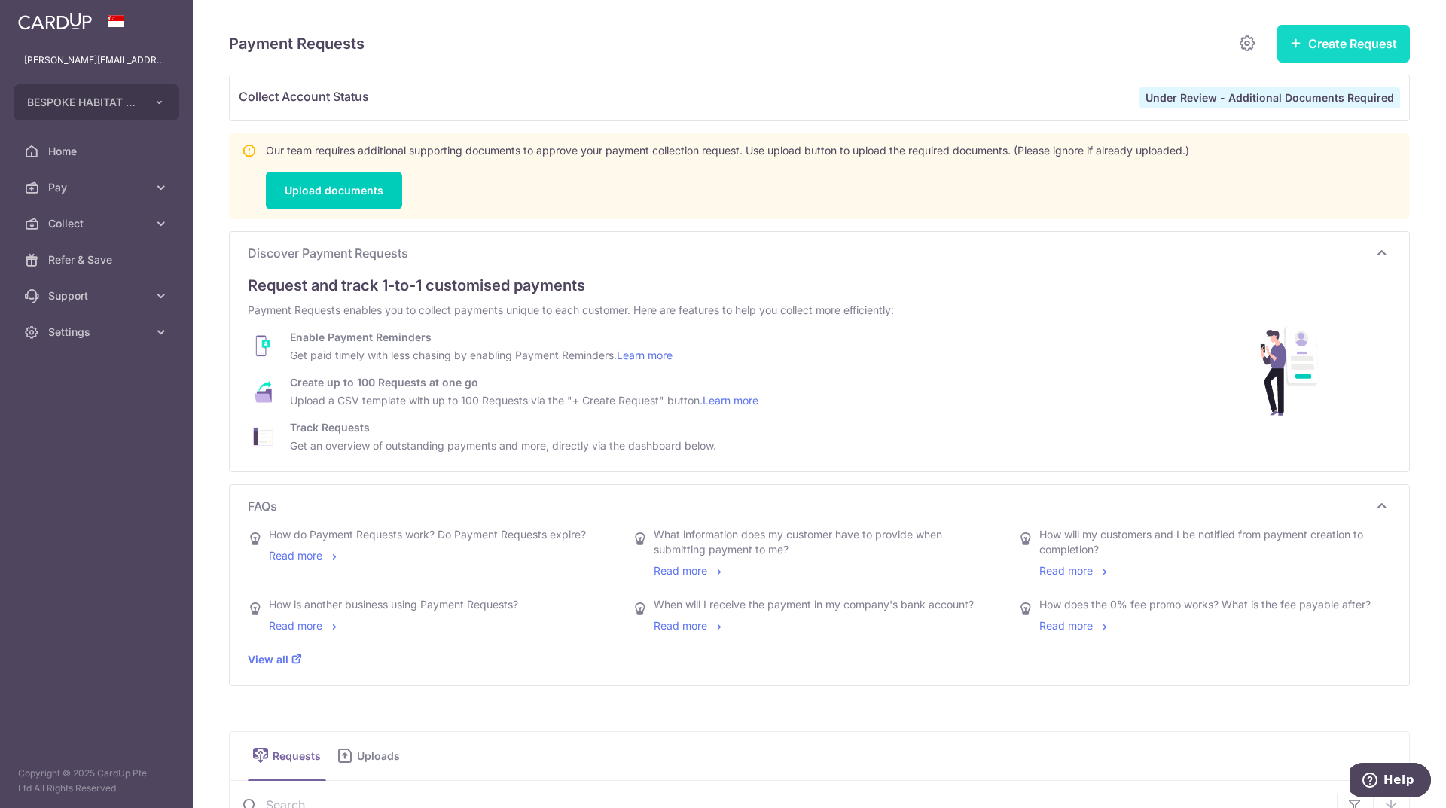
click at [1311, 59] on button "Create Request" at bounding box center [1343, 44] width 133 height 38
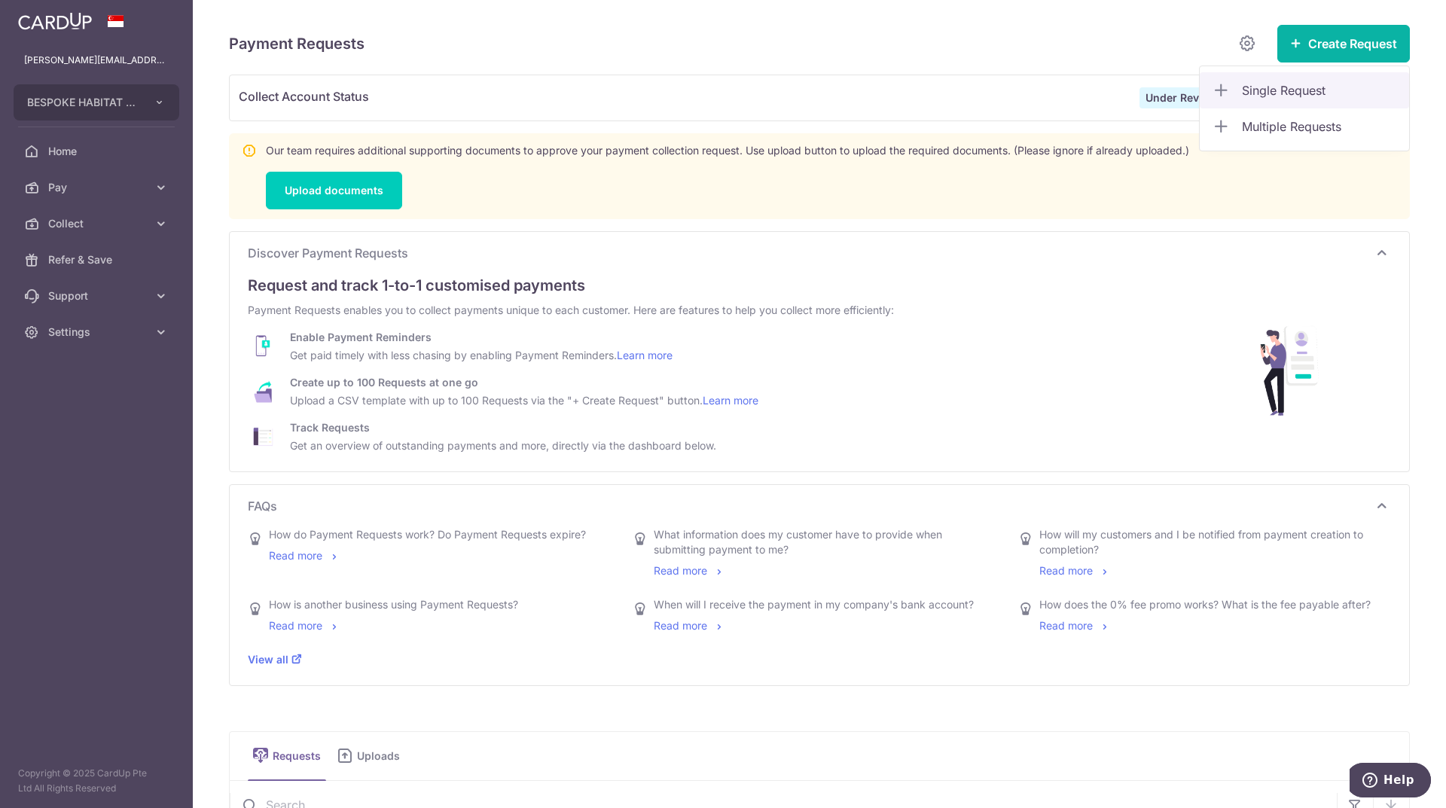
click at [1298, 88] on span "Single Request" at bounding box center [1319, 90] width 155 height 18
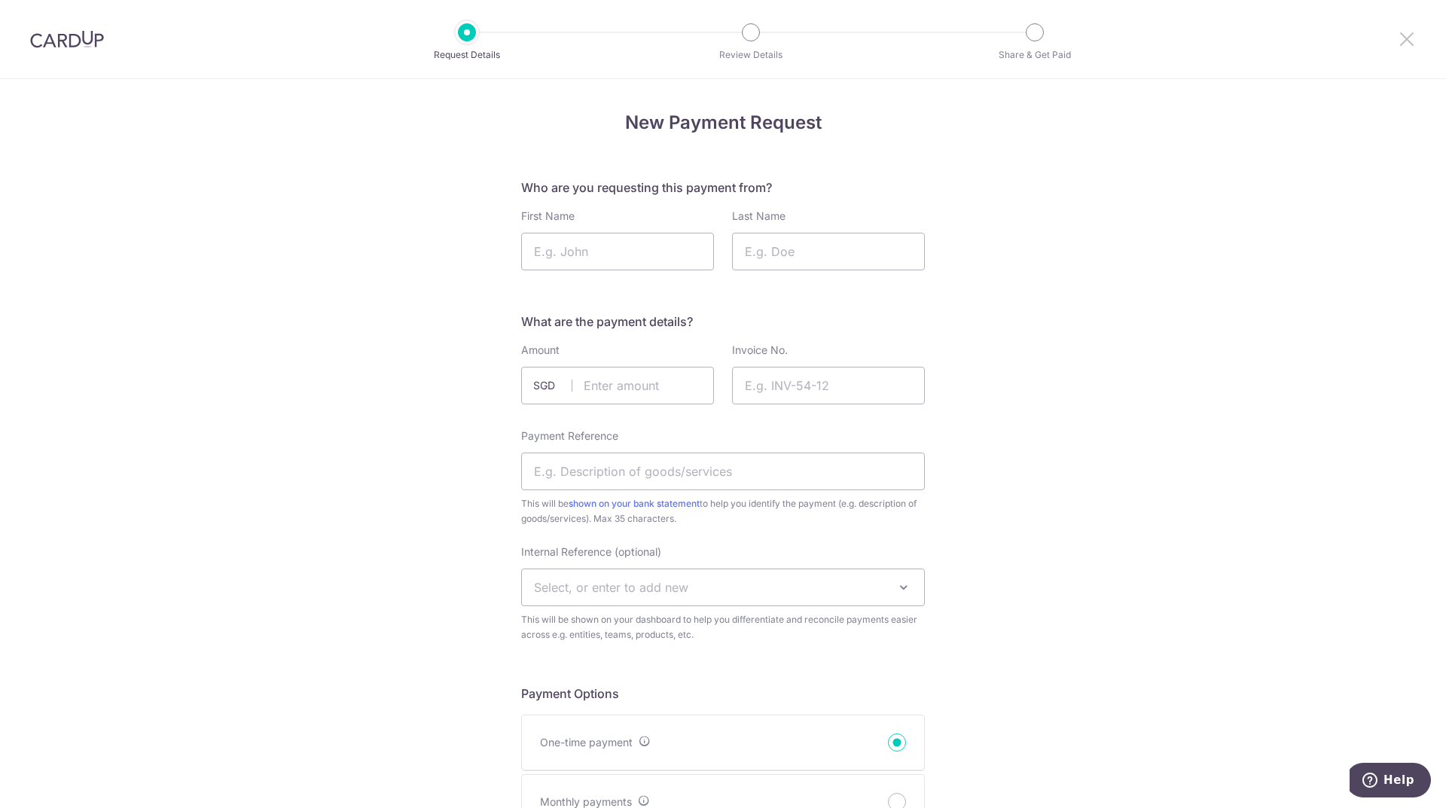
click at [1408, 37] on icon at bounding box center [1407, 38] width 18 height 19
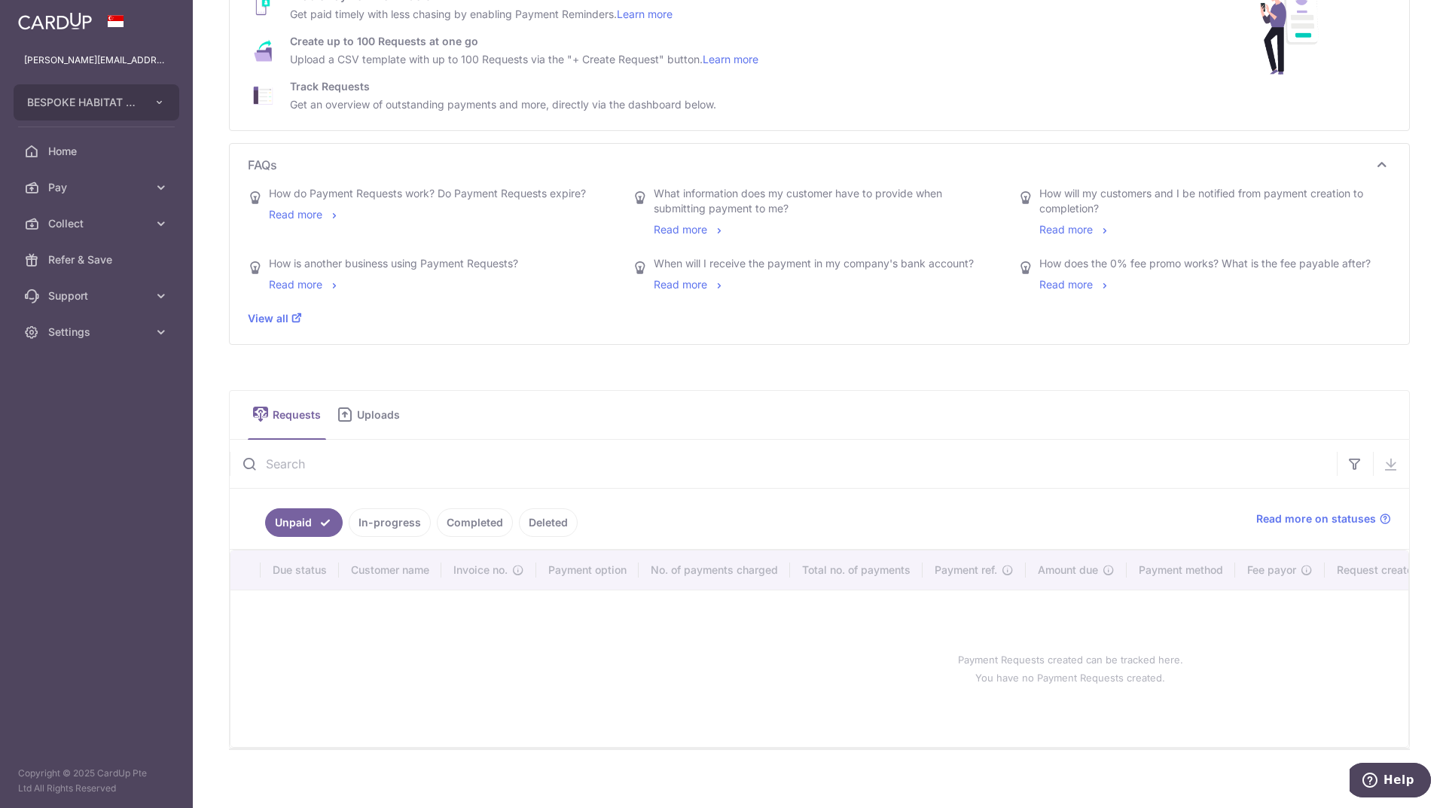
scroll to position [361, 0]
